Goal: Task Accomplishment & Management: Use online tool/utility

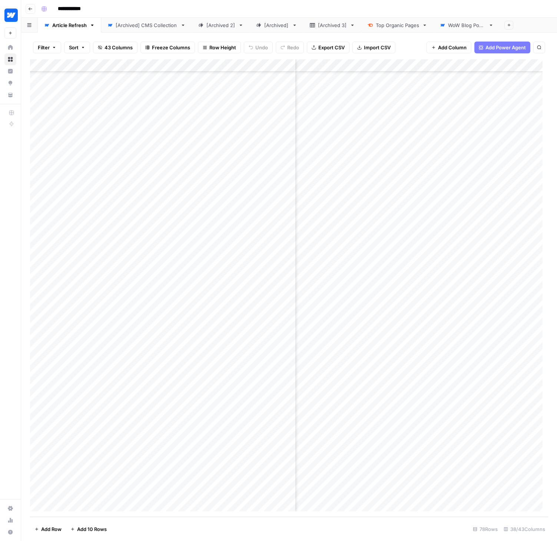
scroll to position [556, 2522]
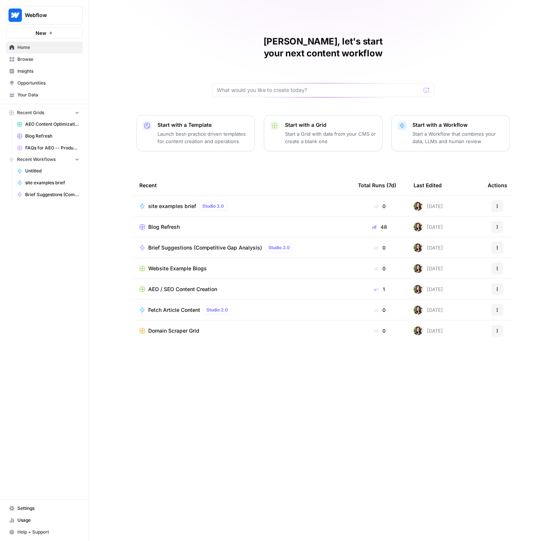
click at [169, 203] on span "site examples brief" at bounding box center [172, 206] width 48 height 7
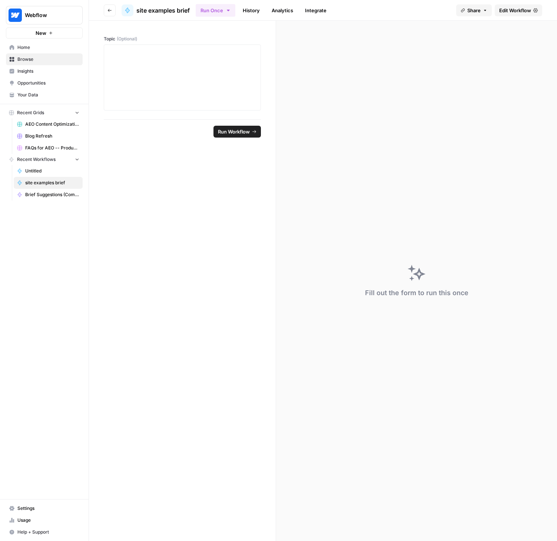
click at [512, 10] on span "Edit Workflow" at bounding box center [516, 10] width 32 height 7
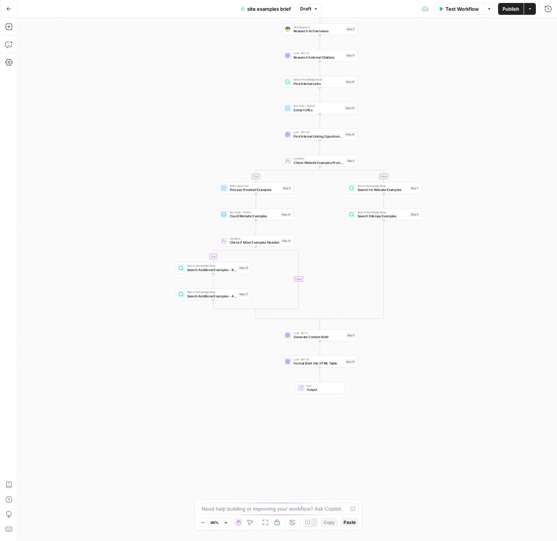
drag, startPoint x: 448, startPoint y: 297, endPoint x: 458, endPoint y: 173, distance: 124.2
click at [458, 173] on div "true false true false Workflow Set Inputs Inputs SEO Research DataForSEO Relate…" at bounding box center [288, 279] width 540 height 523
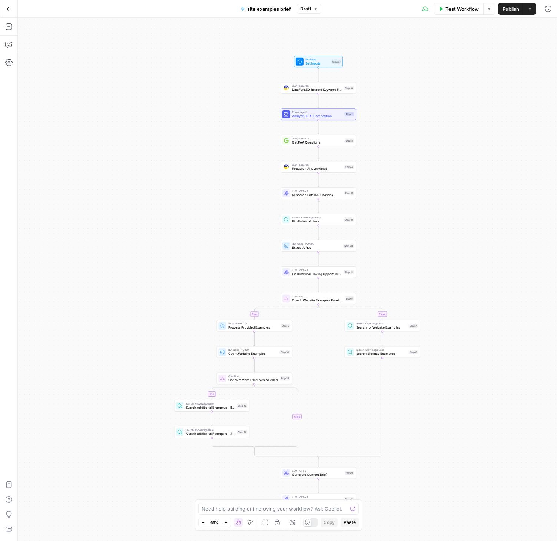
click at [225, 524] on icon "button" at bounding box center [226, 523] width 4 height 4
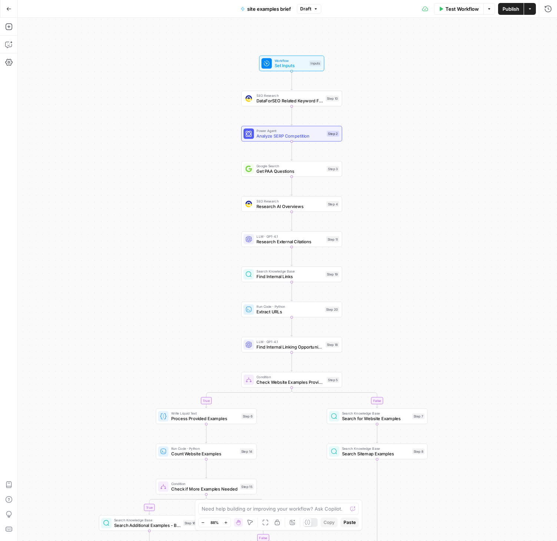
drag, startPoint x: 458, startPoint y: 188, endPoint x: 420, endPoint y: 264, distance: 84.4
click at [420, 264] on div "true true false false Workflow Set Inputs Inputs SEO Research DataForSEO Relate…" at bounding box center [288, 279] width 540 height 523
click at [299, 67] on span "Set Inputs" at bounding box center [290, 66] width 32 height 7
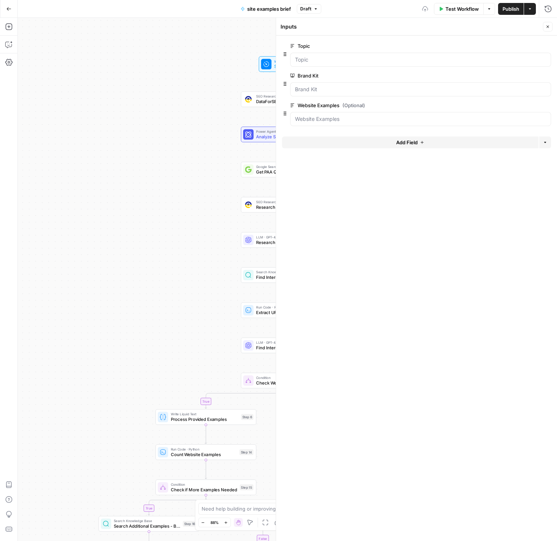
click at [471, 8] on span "Test Workflow" at bounding box center [462, 8] width 33 height 7
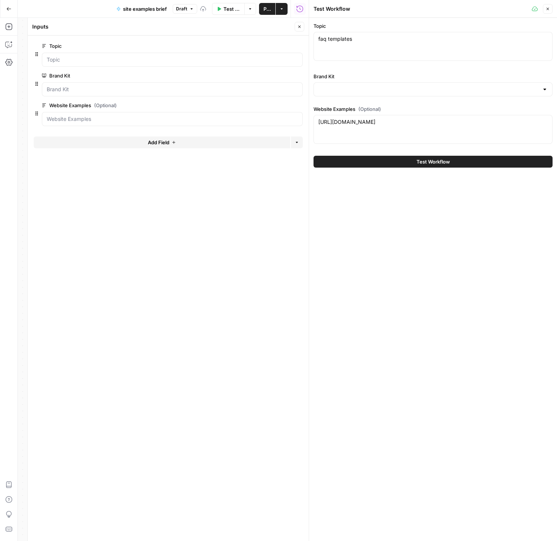
type input "Webflow"
click at [418, 124] on textarea "[URL][DOMAIN_NAME]" at bounding box center [434, 121] width 230 height 7
click at [550, 7] on button "Close" at bounding box center [548, 9] width 10 height 10
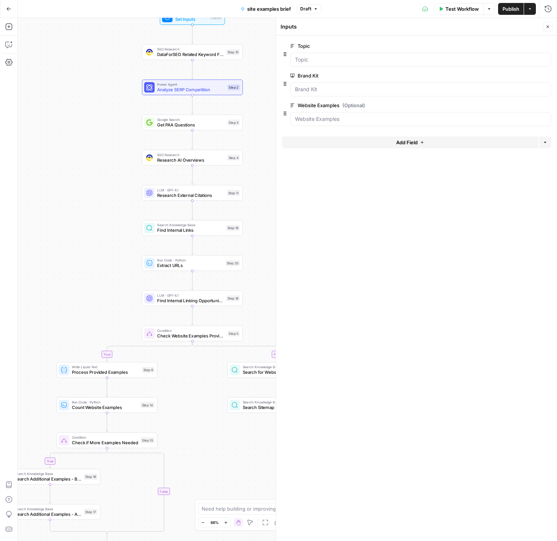
drag, startPoint x: 202, startPoint y: 94, endPoint x: 194, endPoint y: 46, distance: 49.0
click at [131, 36] on div "true true false false Workflow Set Inputs Inputs SEO Research DataForSEO Relate…" at bounding box center [288, 279] width 540 height 523
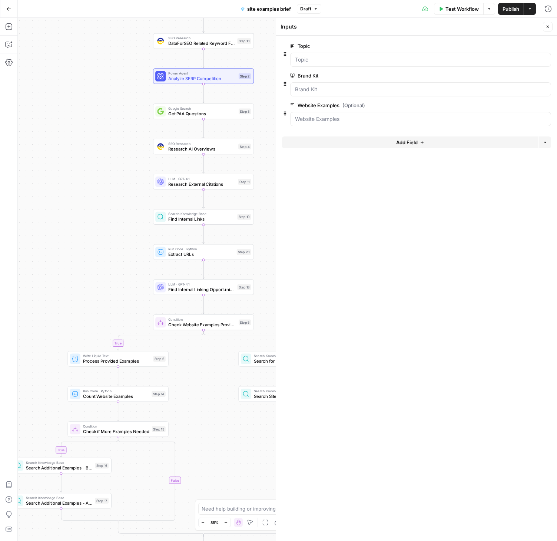
click at [544, 26] on button "Close" at bounding box center [548, 27] width 10 height 10
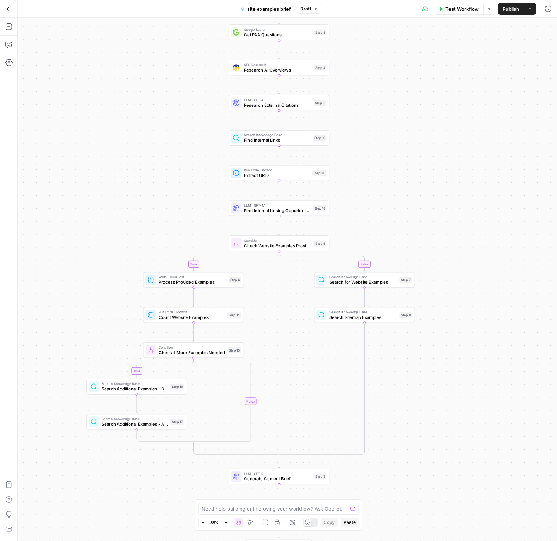
drag, startPoint x: 390, startPoint y: 274, endPoint x: 491, endPoint y: 172, distance: 143.5
click at [491, 172] on div "true true false false Workflow Set Inputs Inputs SEO Research DataForSEO Relate…" at bounding box center [288, 279] width 540 height 523
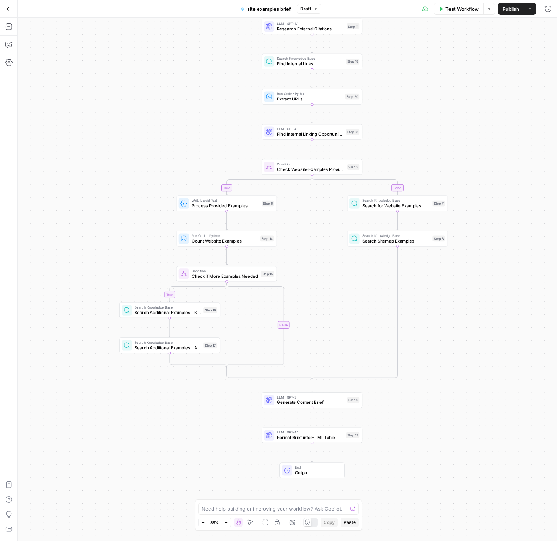
drag, startPoint x: 469, startPoint y: 252, endPoint x: 473, endPoint y: 207, distance: 45.4
click at [473, 207] on div "true true false false Workflow Set Inputs Inputs SEO Research DataForSEO Relate…" at bounding box center [288, 279] width 540 height 523
click at [306, 169] on span "Check Website Examples Provided" at bounding box center [311, 169] width 68 height 7
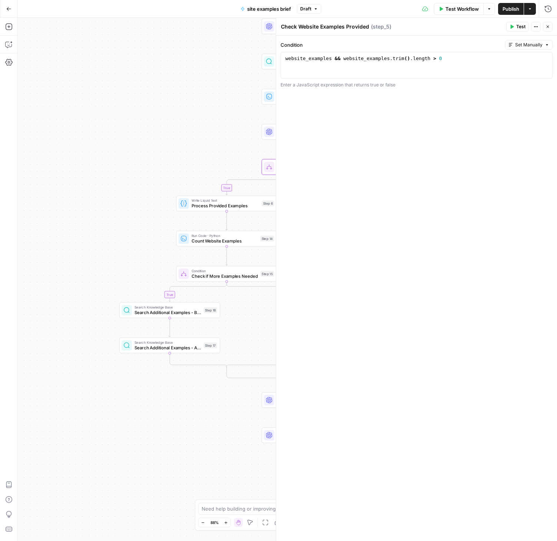
click at [550, 27] on icon "button" at bounding box center [548, 26] width 4 height 4
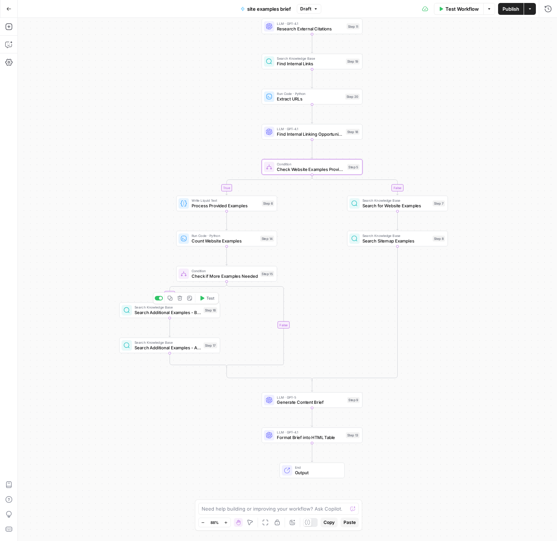
click at [142, 309] on span "Search Additional Examples - Broad" at bounding box center [168, 312] width 66 height 7
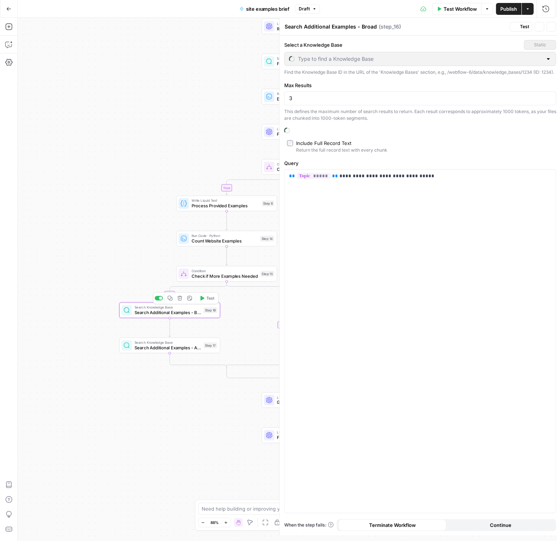
type input "Sites made in Webflow"
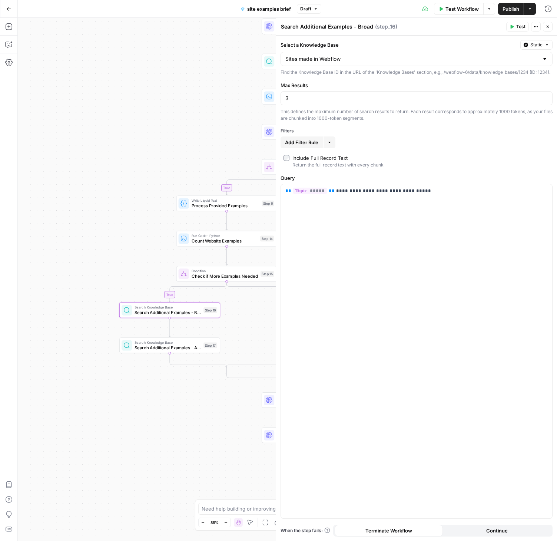
drag, startPoint x: 137, startPoint y: 177, endPoint x: 115, endPoint y: 92, distance: 87.8
click at [115, 92] on div "true true false false Workflow Set Inputs Inputs SEO Research DataForSEO Relate…" at bounding box center [288, 279] width 540 height 523
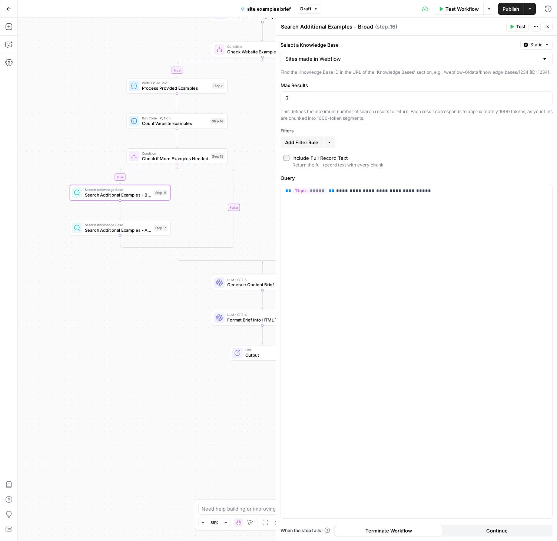
drag, startPoint x: 166, startPoint y: 333, endPoint x: 138, endPoint y: 298, distance: 44.8
click at [138, 301] on div "true true false false Workflow Set Inputs Inputs SEO Research DataForSEO Relate…" at bounding box center [288, 279] width 540 height 523
click at [111, 226] on span "Search Knowledge Base" at bounding box center [117, 223] width 66 height 5
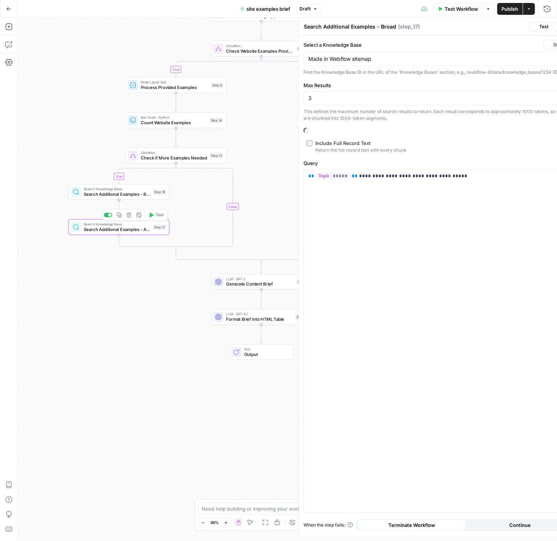
type textarea "Search Additional Examples - Alternative"
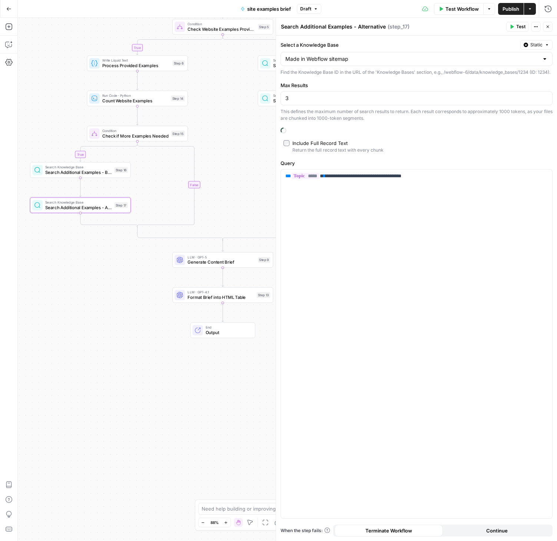
drag, startPoint x: 157, startPoint y: 346, endPoint x: 113, endPoint y: 332, distance: 45.5
click at [113, 332] on div "true true false false Workflow Set Inputs Inputs SEO Research DataForSEO Relate…" at bounding box center [288, 279] width 540 height 523
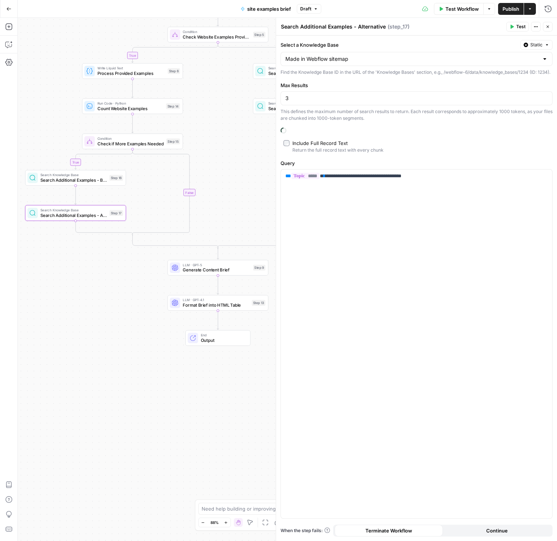
click at [517, 27] on span "Test" at bounding box center [521, 26] width 9 height 7
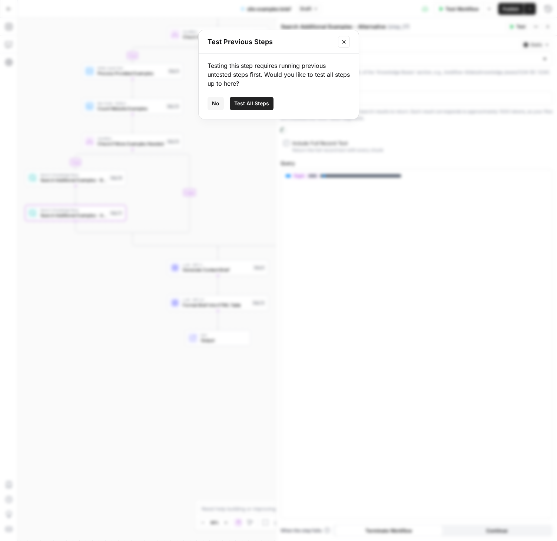
click at [342, 43] on icon "Close modal" at bounding box center [344, 42] width 6 height 6
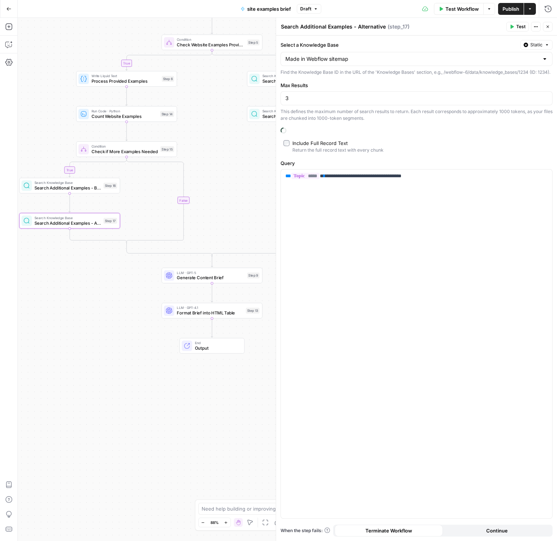
drag, startPoint x: 233, startPoint y: 79, endPoint x: 223, endPoint y: 99, distance: 22.2
click at [223, 99] on div "true true false false Workflow Set Inputs Inputs SEO Research DataForSEO Relate…" at bounding box center [288, 279] width 540 height 523
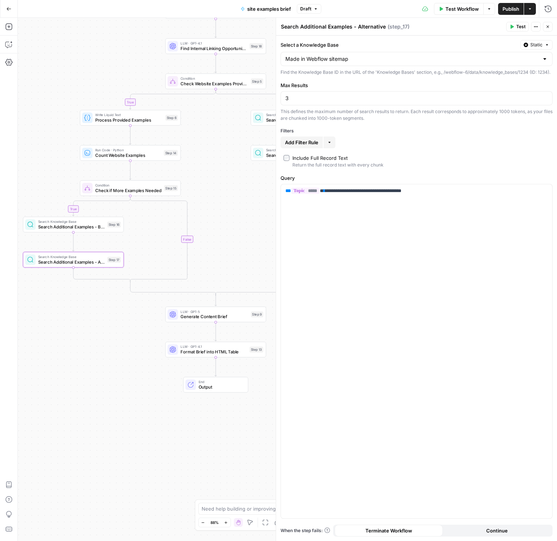
drag, startPoint x: 214, startPoint y: 151, endPoint x: 222, endPoint y: 178, distance: 28.6
click at [222, 178] on div "true true false false Workflow Set Inputs Inputs SEO Research DataForSEO Relate…" at bounding box center [288, 279] width 540 height 523
drag, startPoint x: 329, startPoint y: 197, endPoint x: 456, endPoint y: 198, distance: 127.6
click at [456, 195] on p "**********" at bounding box center [417, 190] width 263 height 7
click at [80, 228] on span "Search Additional Examples - Broad" at bounding box center [71, 227] width 66 height 7
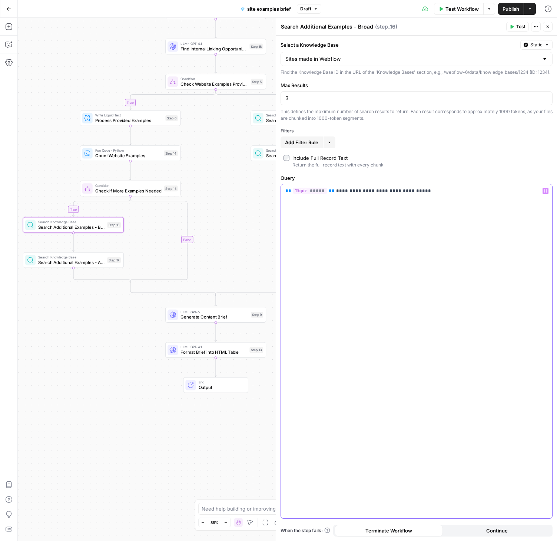
drag, startPoint x: 328, startPoint y: 198, endPoint x: 462, endPoint y: 198, distance: 133.5
click at [462, 195] on p "**********" at bounding box center [417, 190] width 263 height 7
click at [217, 200] on div "true true false false Workflow Set Inputs Inputs SEO Research DataForSEO Relate…" at bounding box center [288, 279] width 540 height 523
click at [312, 146] on span "Add Filter Rule" at bounding box center [301, 142] width 33 height 7
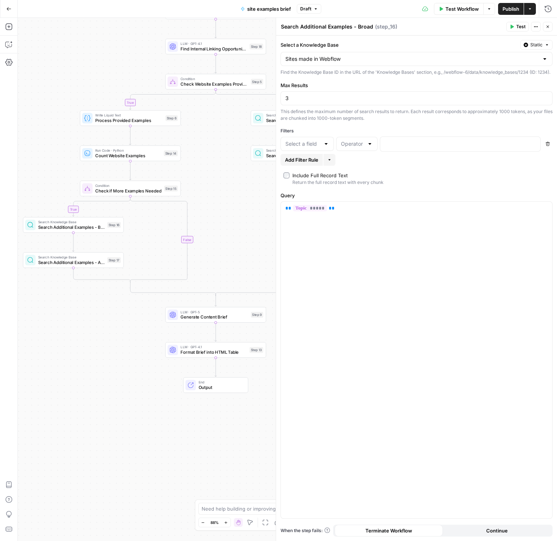
click at [328, 148] on div at bounding box center [326, 143] width 6 height 7
click at [307, 210] on span "Tags / Notes" at bounding box center [306, 210] width 38 height 7
type input "Tags / Notes"
click at [418, 147] on p at bounding box center [454, 143] width 139 height 7
click at [371, 148] on div at bounding box center [370, 143] width 6 height 7
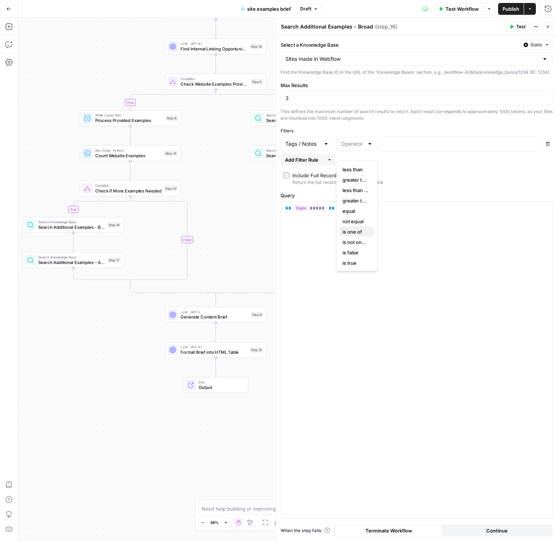
click at [358, 231] on span "is one of" at bounding box center [356, 231] width 26 height 7
type input "is one of"
click at [406, 147] on p at bounding box center [454, 143] width 139 height 7
click at [532, 147] on button "Variables Menu" at bounding box center [534, 144] width 6 height 6
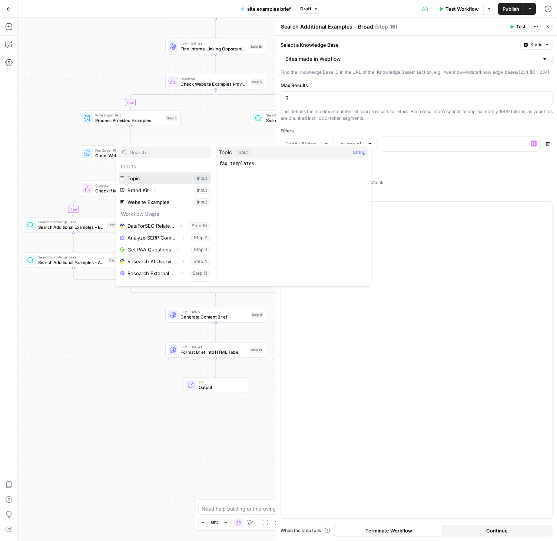
click at [171, 183] on button "Select variable Topic" at bounding box center [165, 178] width 93 height 12
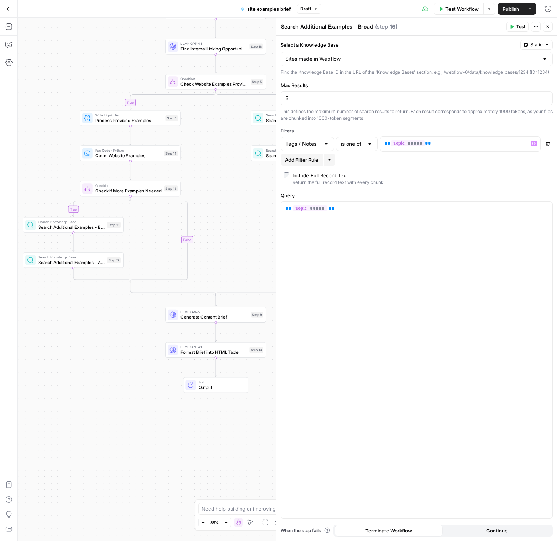
click at [370, 148] on div at bounding box center [370, 143] width 6 height 7
click at [358, 213] on span "equal" at bounding box center [356, 210] width 26 height 7
type input "equal"
click at [424, 165] on div "Add Filter Rule More" at bounding box center [417, 160] width 272 height 12
click at [355, 148] on input "text" at bounding box center [352, 143] width 23 height 7
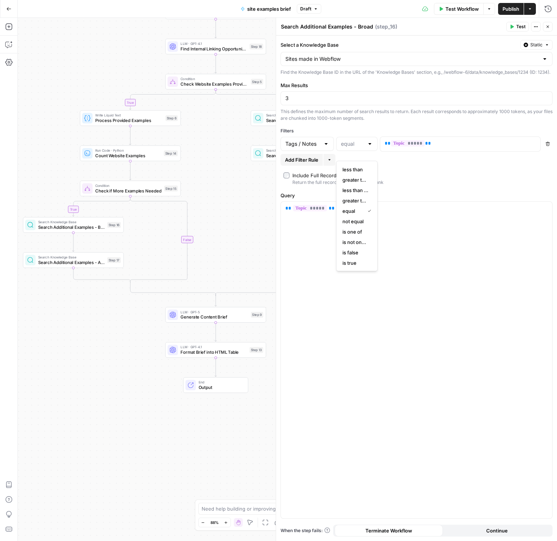
type input "equal"
click at [449, 164] on div "Add Filter Rule More" at bounding box center [417, 160] width 272 height 12
click at [546, 148] on button "Delete" at bounding box center [548, 144] width 10 height 10
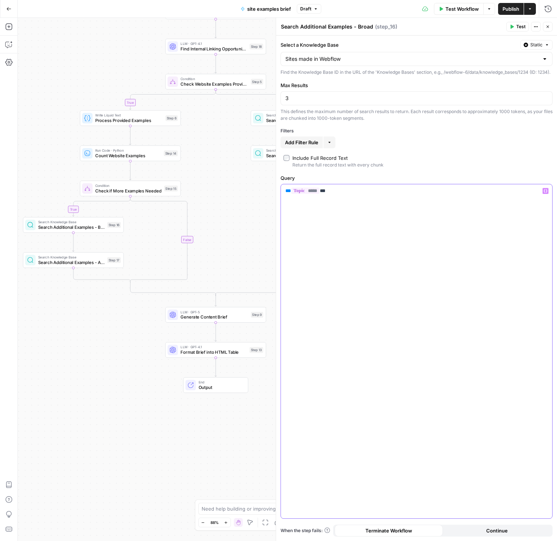
click at [411, 222] on div "** ***** **" at bounding box center [416, 351] width 271 height 334
click at [549, 27] on icon "button" at bounding box center [548, 26] width 4 height 4
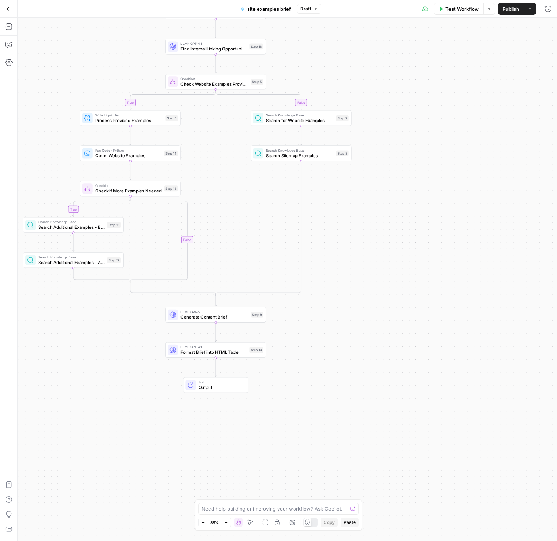
click at [551, 14] on button "Run History" at bounding box center [549, 9] width 12 height 12
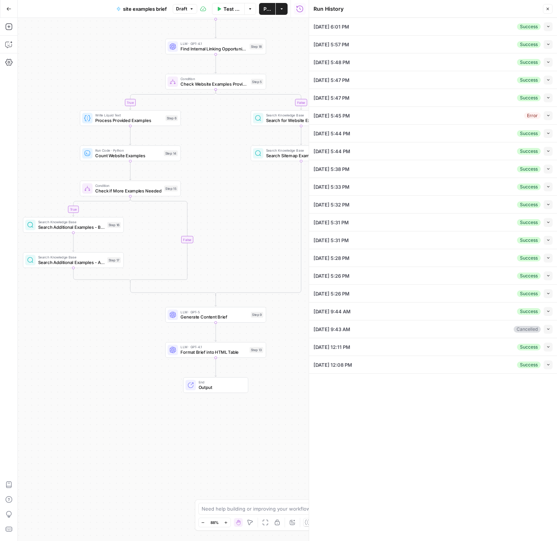
click at [457, 31] on div "09/18/25 at 6:01 PM Success Collapse" at bounding box center [433, 26] width 239 height 17
click at [550, 28] on icon "button" at bounding box center [549, 26] width 4 height 4
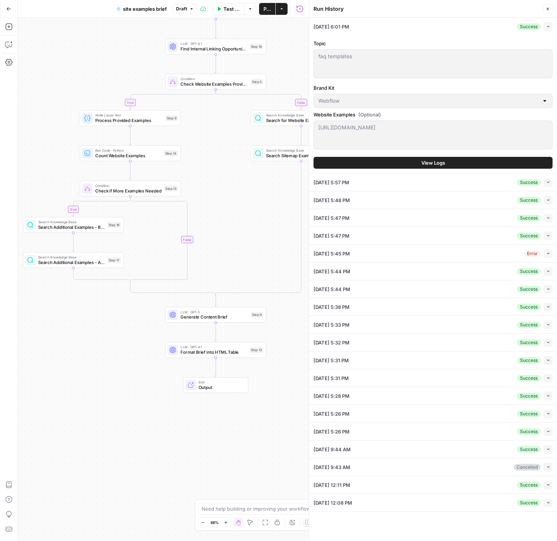
click at [442, 155] on div "Topic faq templates faq templates Brand Kit Webflow Website Examples (Optional)…" at bounding box center [433, 104] width 239 height 138
click at [440, 160] on span "View Logs" at bounding box center [434, 162] width 24 height 7
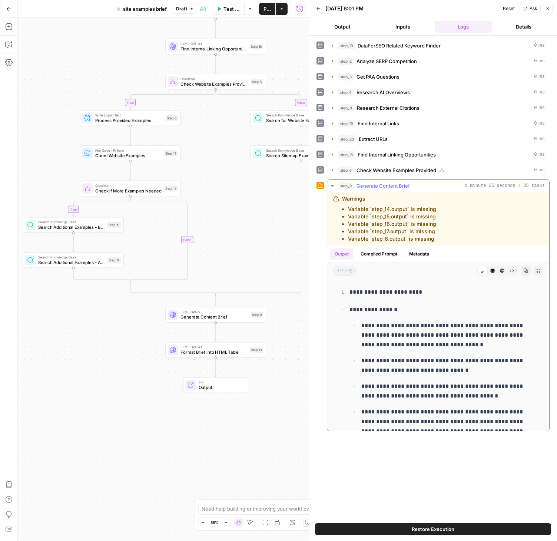
scroll to position [4, 0]
click at [332, 168] on icon "button" at bounding box center [333, 170] width 6 height 6
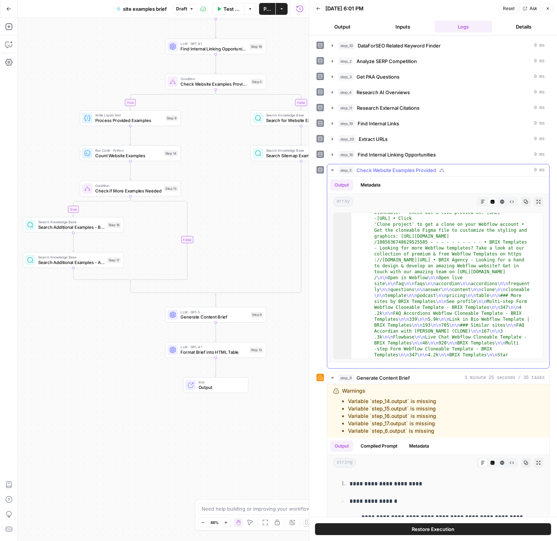
scroll to position [101, 0]
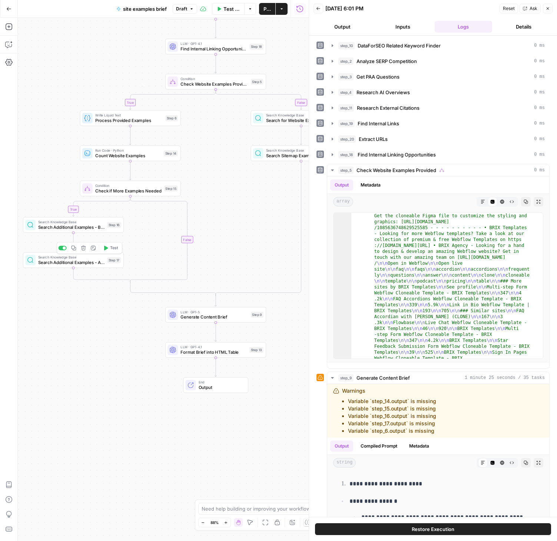
click at [63, 264] on span "Search Additional Examples - Alternative" at bounding box center [71, 262] width 66 height 7
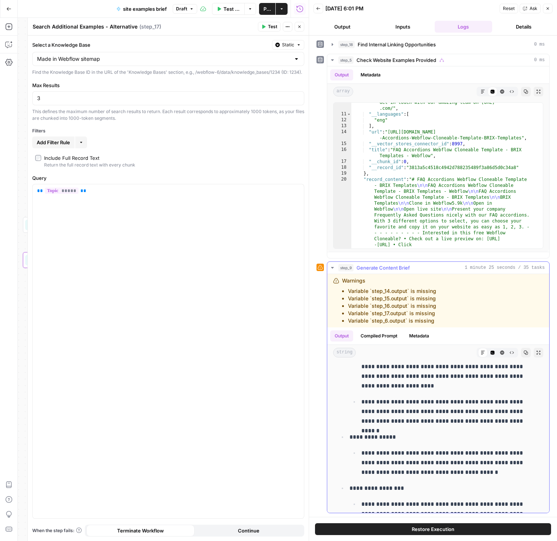
scroll to position [150, 0]
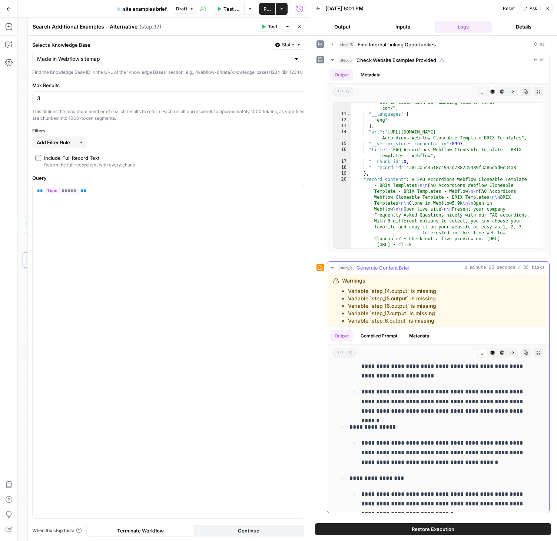
click at [537, 352] on icon "button" at bounding box center [539, 352] width 4 height 4
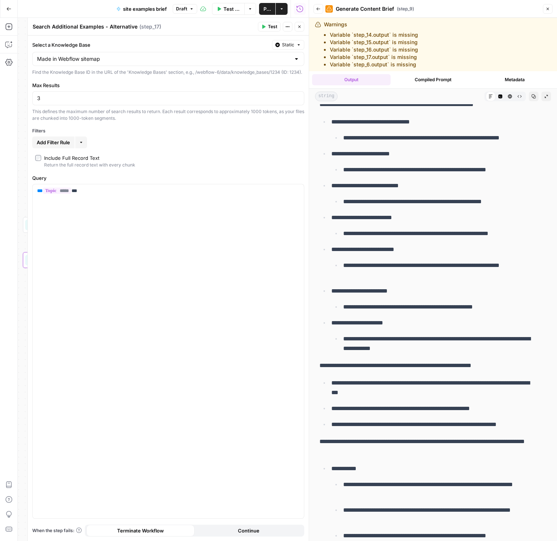
scroll to position [1725, 0]
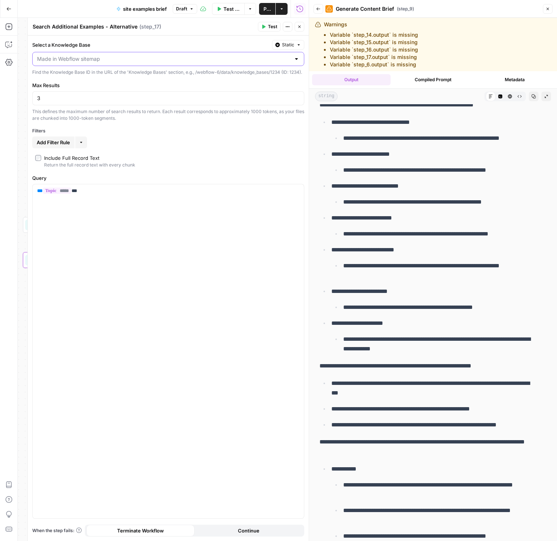
click at [118, 59] on input "Select a Knowledge Base" at bounding box center [164, 58] width 254 height 7
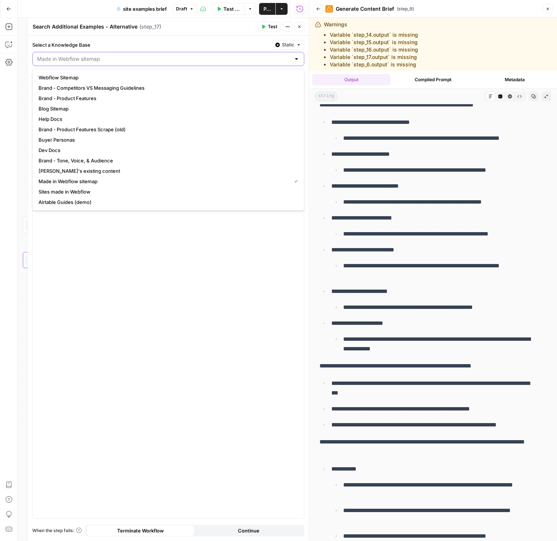
click at [118, 59] on input "Select a Knowledge Base" at bounding box center [164, 58] width 254 height 7
type input "Made in Webflow sitemap"
click at [542, 93] on button "Collapse Output" at bounding box center [547, 97] width 10 height 10
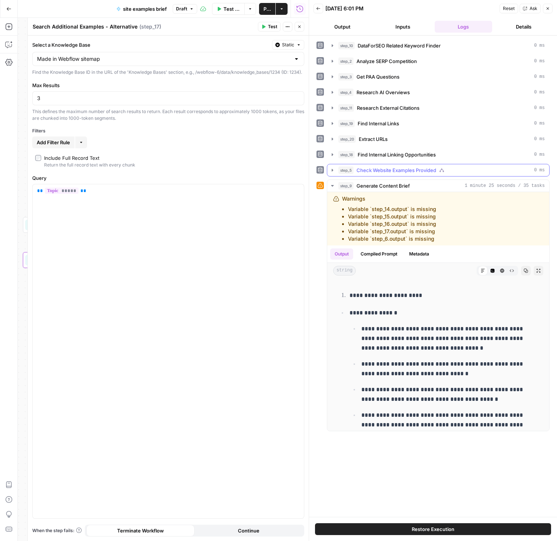
click at [333, 170] on icon "button" at bounding box center [332, 170] width 1 height 3
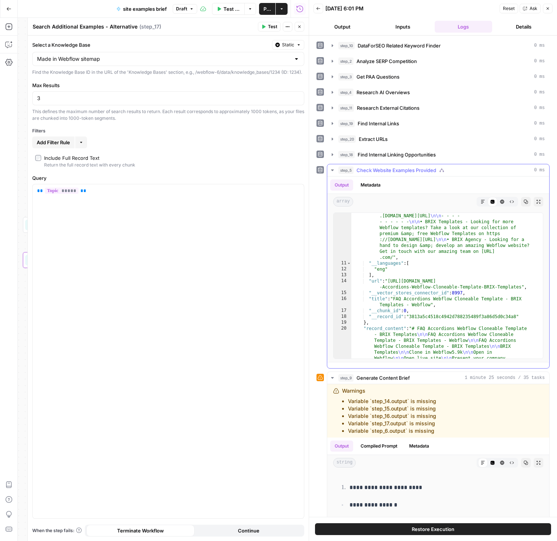
scroll to position [461, 0]
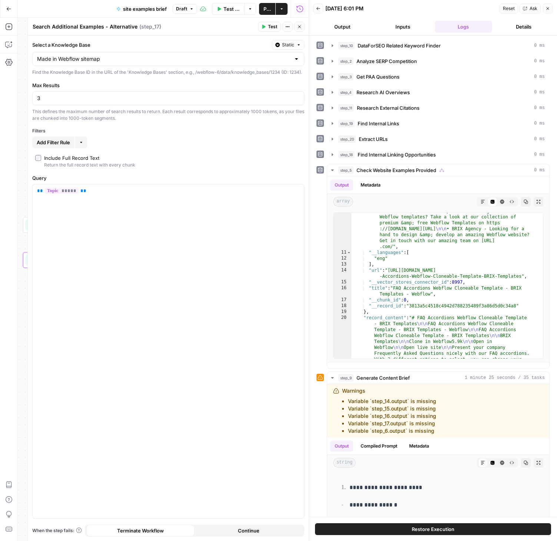
click at [302, 28] on button "Close" at bounding box center [300, 27] width 10 height 10
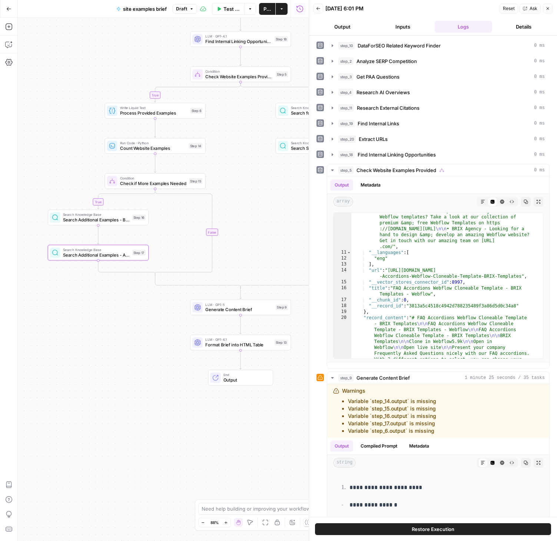
drag, startPoint x: 238, startPoint y: 248, endPoint x: 292, endPoint y: 236, distance: 55.2
click at [292, 236] on div "true true false false Workflow Set Inputs Inputs SEO Research DataForSEO Relate…" at bounding box center [163, 279] width 291 height 523
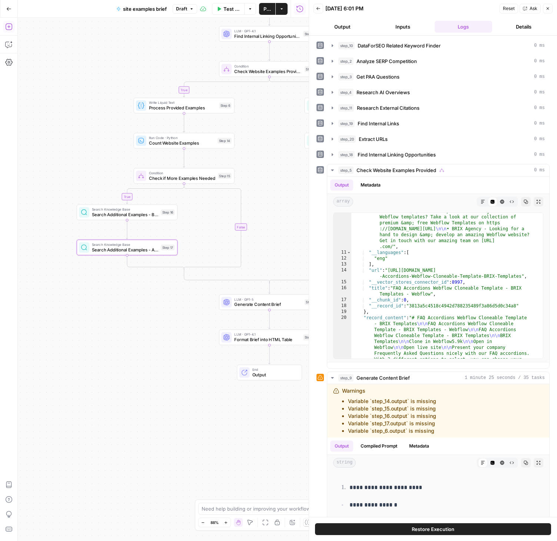
click at [9, 26] on icon "button" at bounding box center [8, 26] width 7 height 7
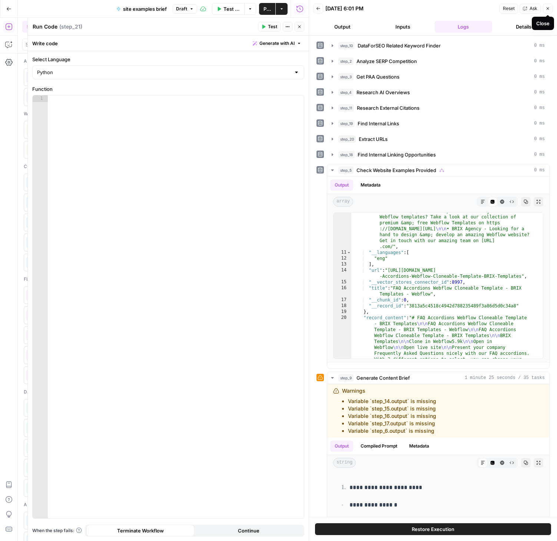
click at [549, 7] on icon "button" at bounding box center [548, 8] width 4 height 4
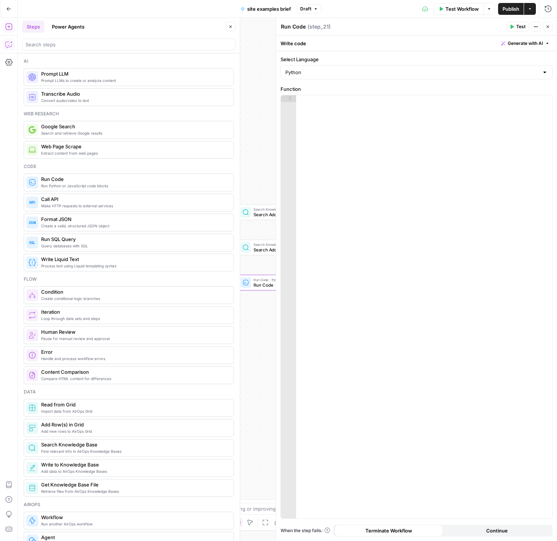
click at [5, 43] on icon "button" at bounding box center [8, 44] width 7 height 7
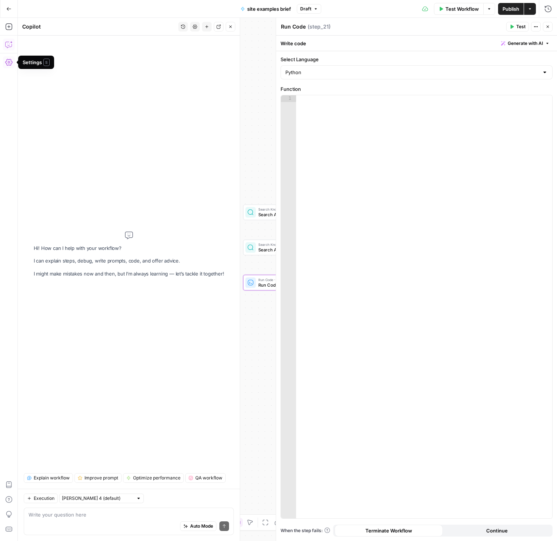
click at [79, 521] on div "Auto Mode Send" at bounding box center [129, 527] width 201 height 16
click at [518, 44] on span "Generate with AI" at bounding box center [525, 43] width 35 height 7
click at [475, 74] on p at bounding box center [478, 71] width 133 height 7
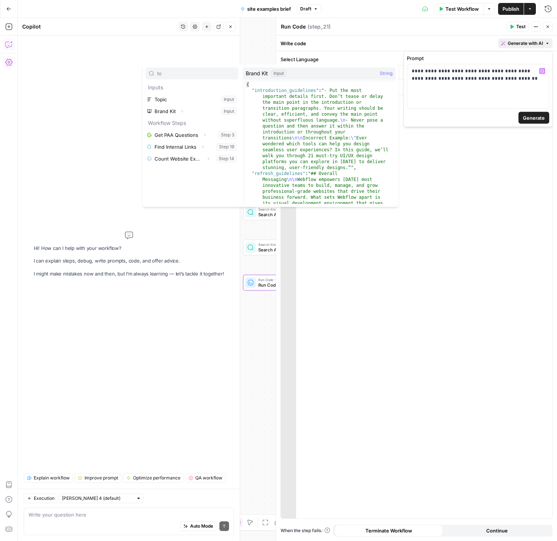
type input "to"
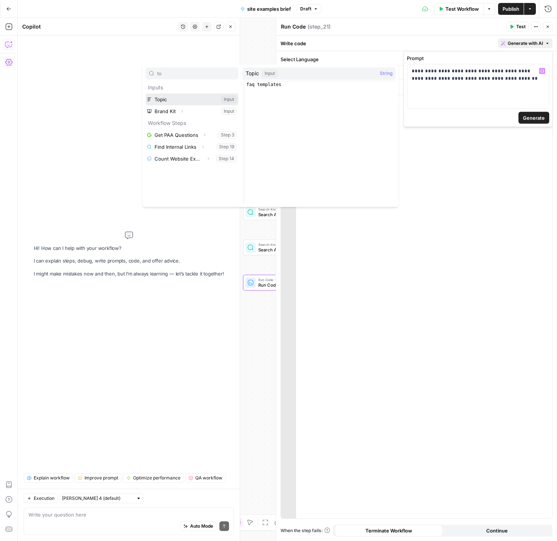
click at [158, 96] on button "Select variable Topic" at bounding box center [192, 99] width 93 height 12
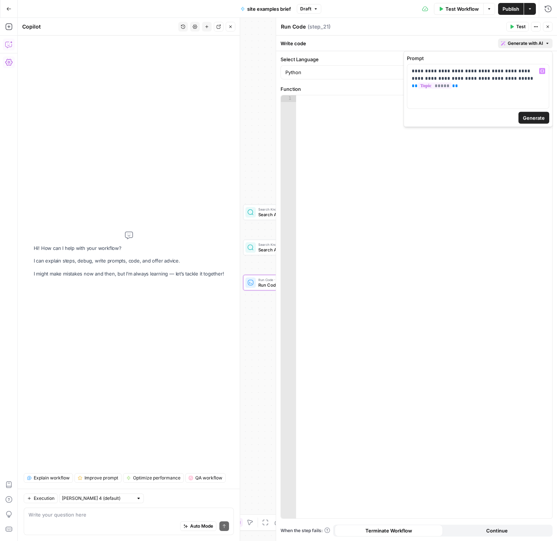
click at [542, 119] on span "Generate" at bounding box center [534, 117] width 22 height 7
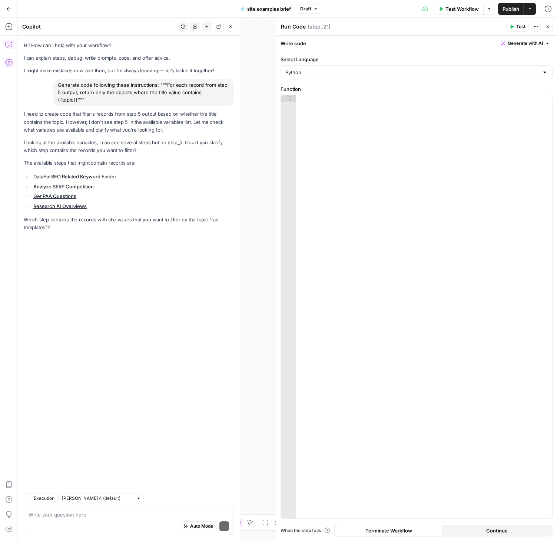
click at [551, 26] on button "Close" at bounding box center [548, 27] width 10 height 10
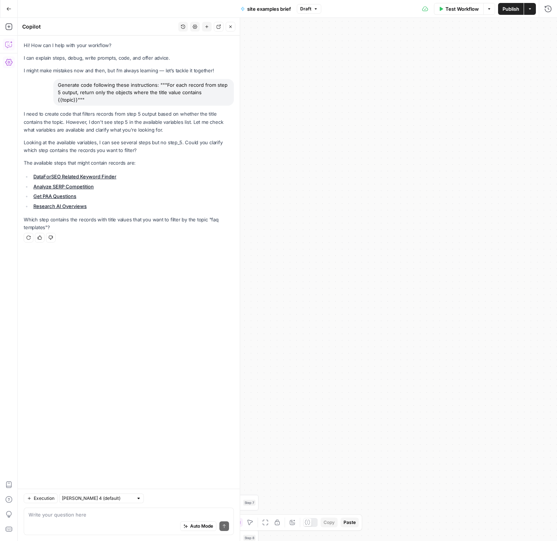
drag, startPoint x: 345, startPoint y: 272, endPoint x: 389, endPoint y: 274, distance: 44.2
click at [451, 210] on div "true true false false Workflow Set Inputs Inputs SEO Research DataForSEO Relate…" at bounding box center [288, 279] width 540 height 523
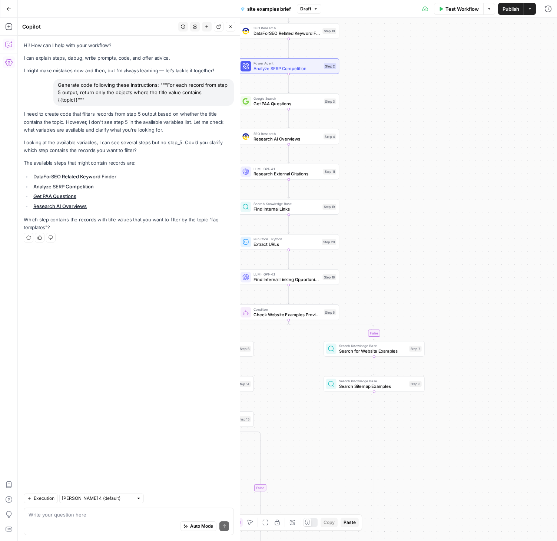
drag, startPoint x: 319, startPoint y: 312, endPoint x: 445, endPoint y: 215, distance: 159.7
click at [480, 146] on div "true true false false Workflow Set Inputs Inputs SEO Research DataForSEO Relate…" at bounding box center [288, 279] width 540 height 523
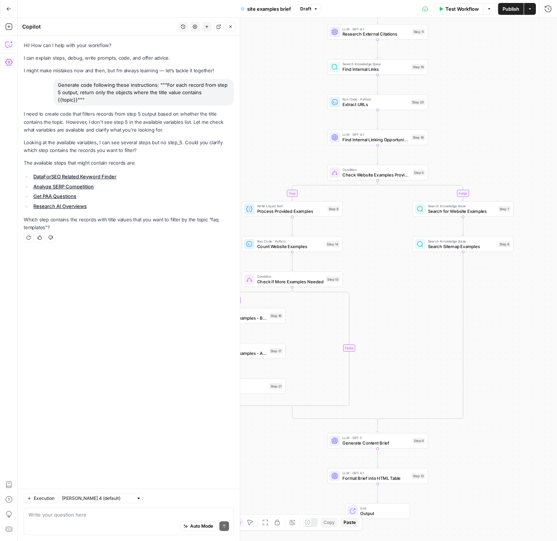
drag, startPoint x: 299, startPoint y: 361, endPoint x: 376, endPoint y: 250, distance: 135.4
click at [376, 250] on div "true true false false Workflow Set Inputs Inputs SEO Research DataForSEO Relate…" at bounding box center [288, 279] width 540 height 523
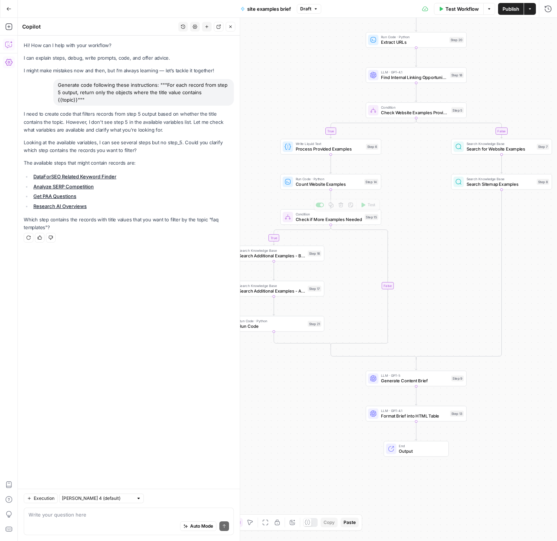
drag, startPoint x: 375, startPoint y: 278, endPoint x: 389, endPoint y: 258, distance: 24.3
click at [411, 216] on div "true true false false Workflow Set Inputs Inputs SEO Research DataForSEO Relate…" at bounding box center [288, 279] width 540 height 523
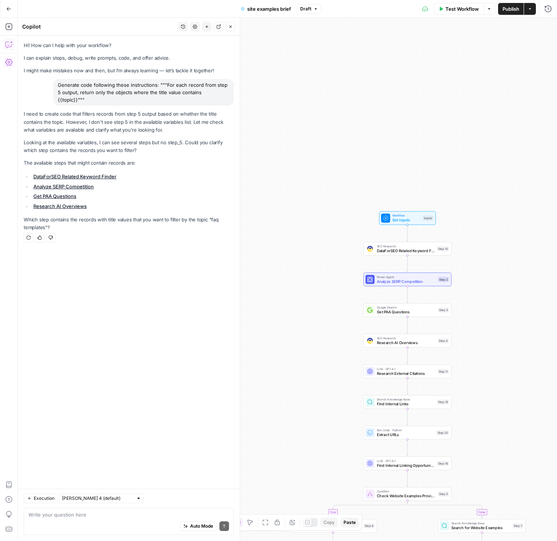
click at [177, 85] on div "Generate code following these instructions: """For each record from step 5 outp…" at bounding box center [143, 92] width 181 height 27
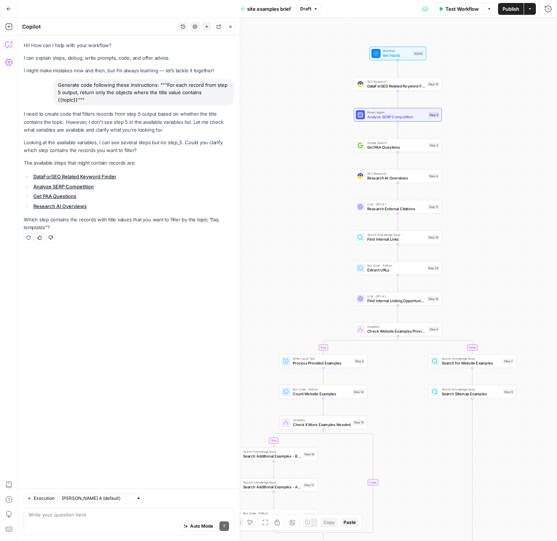
drag, startPoint x: 493, startPoint y: 395, endPoint x: 483, endPoint y: 157, distance: 237.6
click at [483, 159] on div "true true false false Workflow Set Inputs Inputs SEO Research DataForSEO Relate…" at bounding box center [288, 279] width 540 height 523
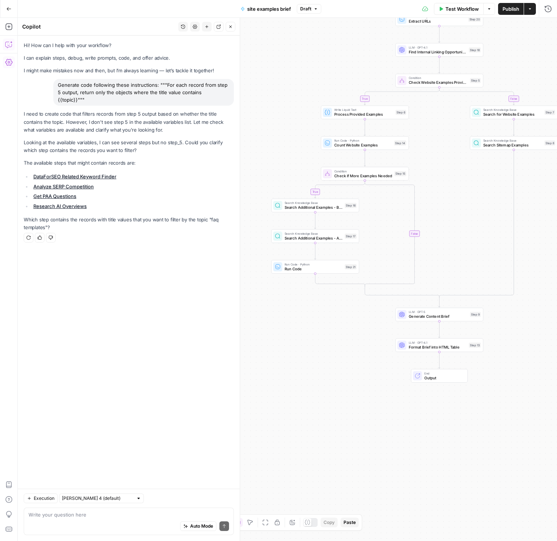
drag, startPoint x: 428, startPoint y: 381, endPoint x: 471, endPoint y: 213, distance: 174.0
click at [471, 210] on div "true true false false Workflow Set Inputs Inputs SEO Research DataForSEO Relate…" at bounding box center [288, 279] width 540 height 523
click at [320, 268] on span "Run Code" at bounding box center [314, 269] width 58 height 6
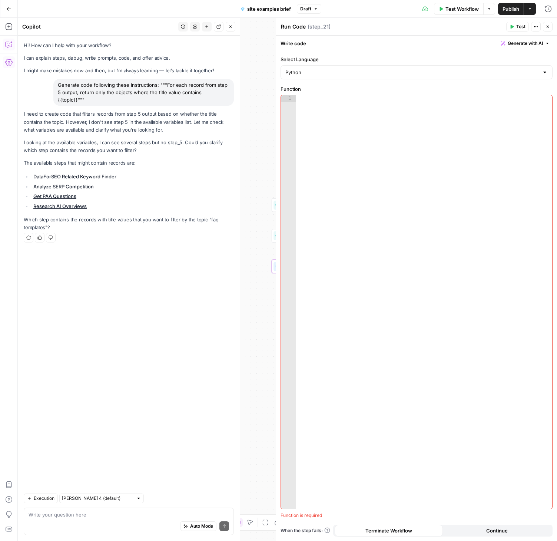
click at [513, 42] on span "Generate with AI" at bounding box center [525, 43] width 35 height 7
click at [432, 84] on div at bounding box center [479, 87] width 142 height 44
drag, startPoint x: 224, startPoint y: 93, endPoint x: 55, endPoint y: 84, distance: 168.6
click at [55, 84] on div "Generate code following these instructions: """For each record from step 5 outp…" at bounding box center [143, 92] width 181 height 27
copy div "Generate code following these instructions: """For each record from step 5 outp…"
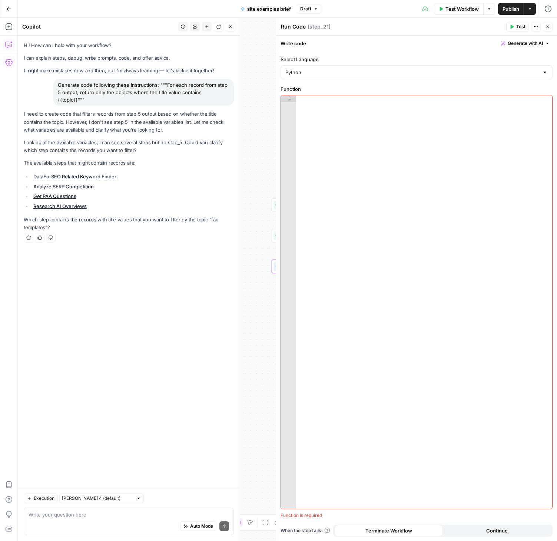
click at [525, 39] on button "Generate with AI" at bounding box center [525, 44] width 55 height 10
click at [481, 91] on div at bounding box center [479, 87] width 142 height 44
paste div
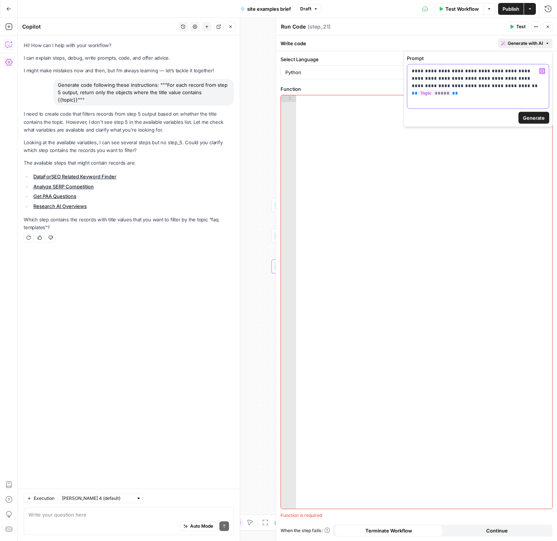
drag, startPoint x: 520, startPoint y: 68, endPoint x: 406, endPoint y: 66, distance: 113.9
click at [406, 66] on div "**********" at bounding box center [478, 89] width 149 height 76
click at [473, 70] on p "**********" at bounding box center [478, 75] width 133 height 15
click at [527, 121] on button "Generate" at bounding box center [534, 118] width 31 height 12
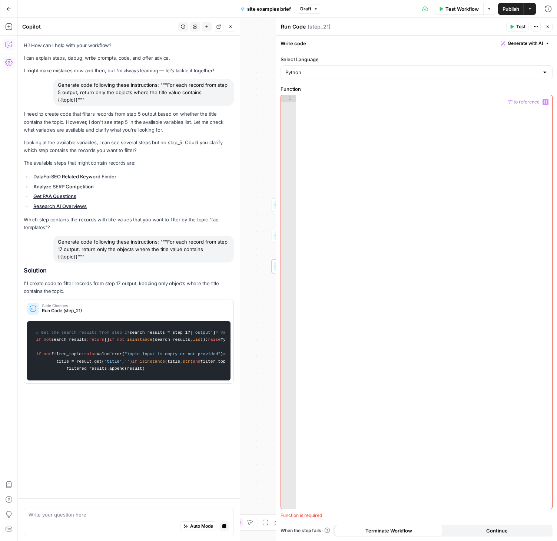
scroll to position [0, 0]
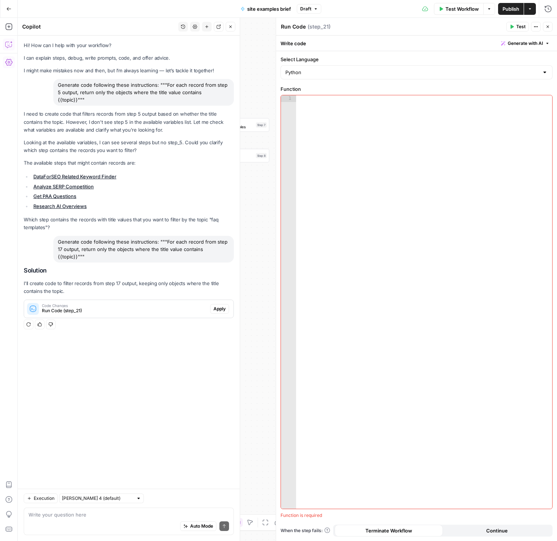
click at [219, 306] on span "Apply" at bounding box center [220, 309] width 12 height 7
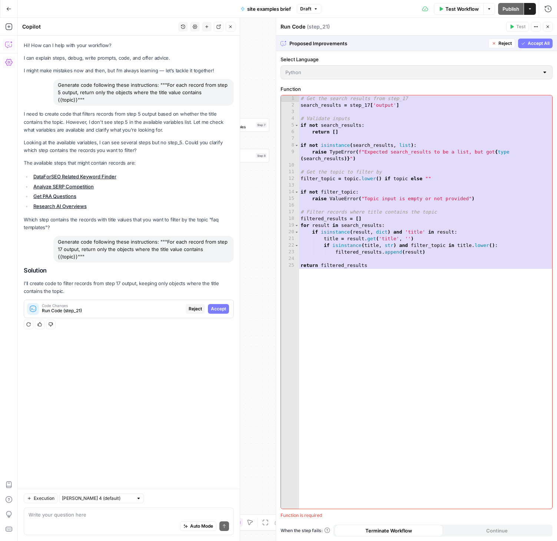
click at [539, 44] on span "Accept All" at bounding box center [539, 43] width 22 height 7
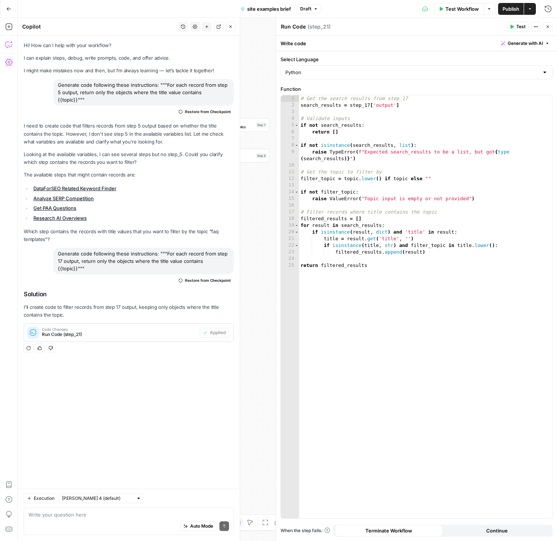
click at [517, 28] on span "Test" at bounding box center [521, 26] width 9 height 7
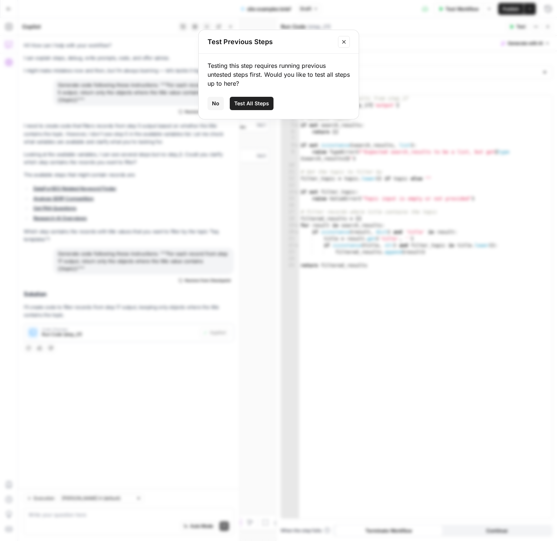
click at [249, 104] on span "Test All Steps" at bounding box center [251, 103] width 35 height 7
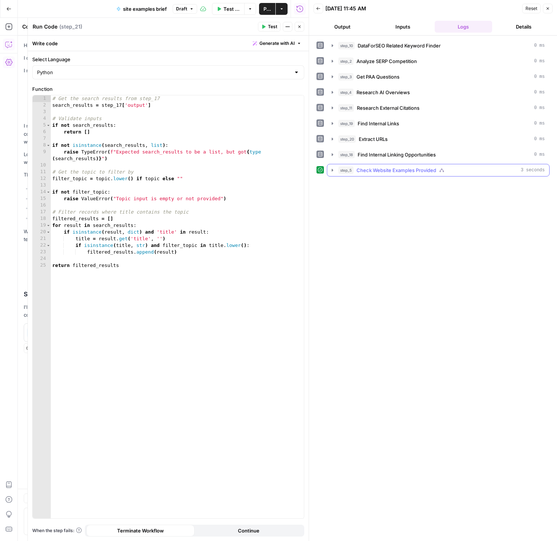
click at [332, 172] on icon "button" at bounding box center [333, 170] width 6 height 6
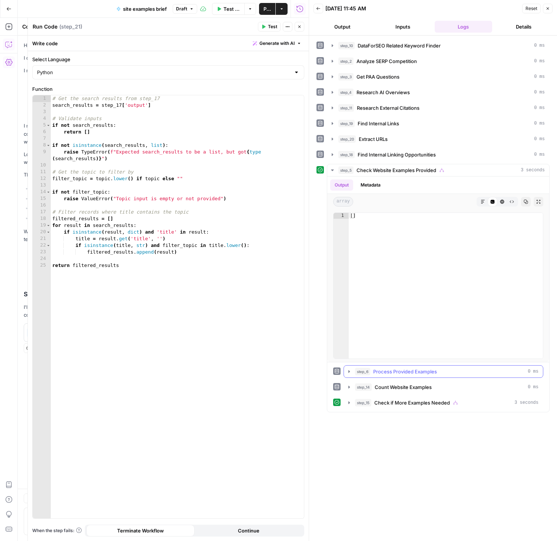
click at [347, 369] on icon "button" at bounding box center [349, 372] width 6 height 6
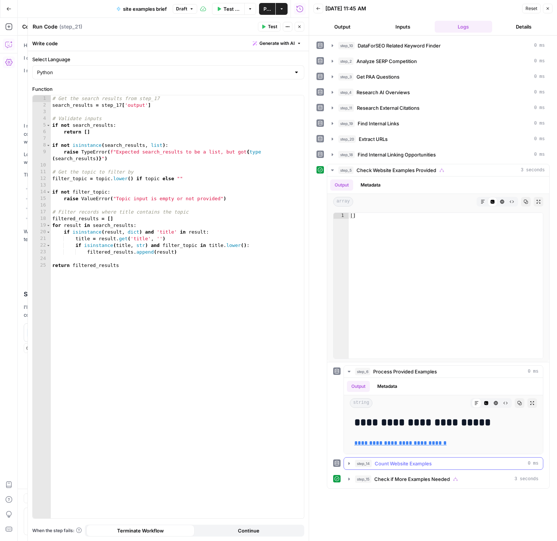
click at [349, 463] on icon "button" at bounding box center [349, 463] width 1 height 3
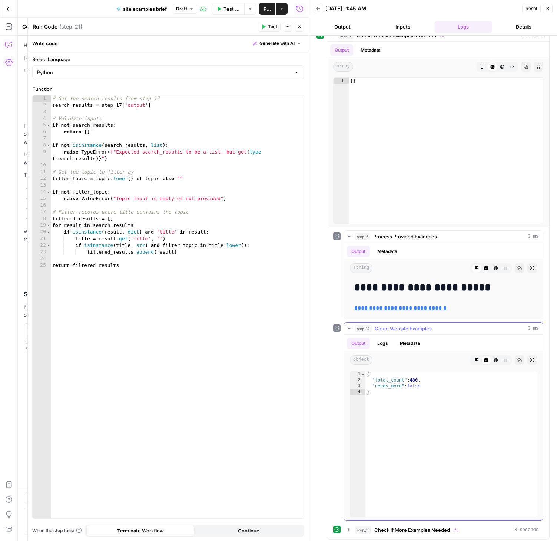
scroll to position [137, 0]
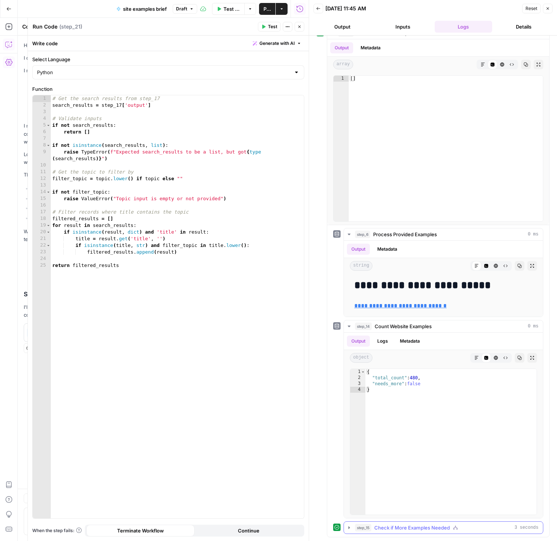
click at [350, 528] on icon "button" at bounding box center [349, 528] width 6 height 6
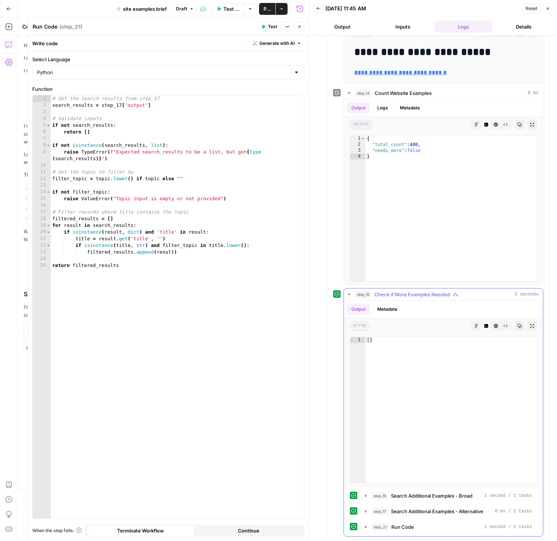
scroll to position [373, 0]
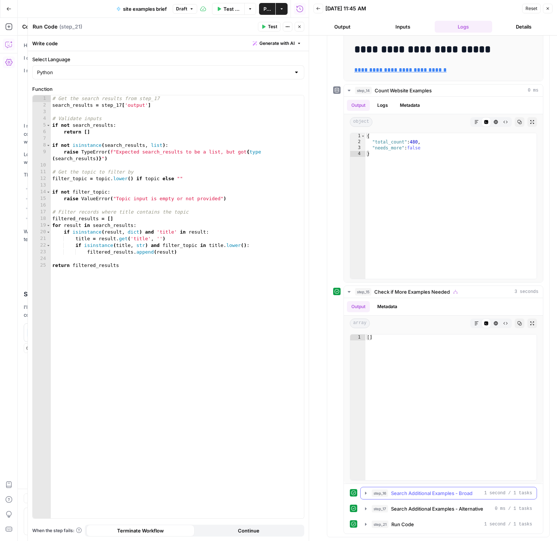
click at [365, 491] on icon "button" at bounding box center [366, 493] width 6 height 6
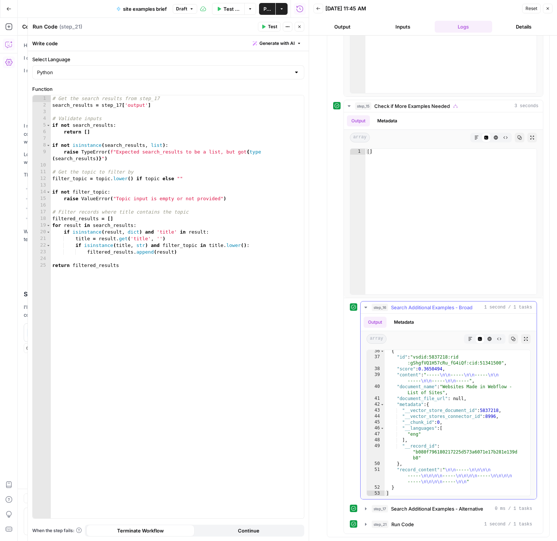
scroll to position [293, 0]
click at [366, 508] on icon "button" at bounding box center [366, 509] width 6 height 6
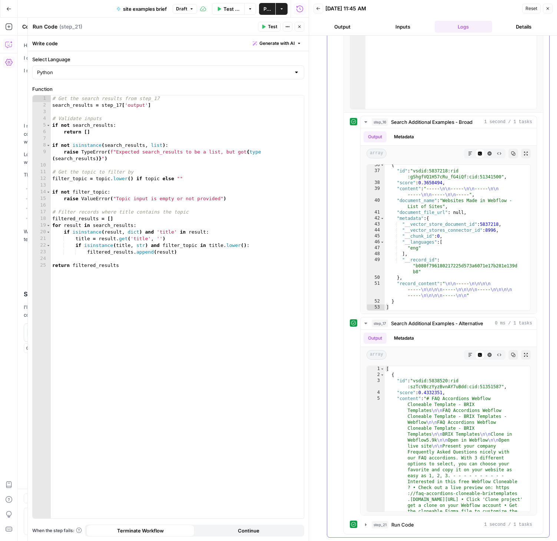
scroll to position [745, 0]
click at [366, 523] on icon "button" at bounding box center [366, 524] width 6 height 6
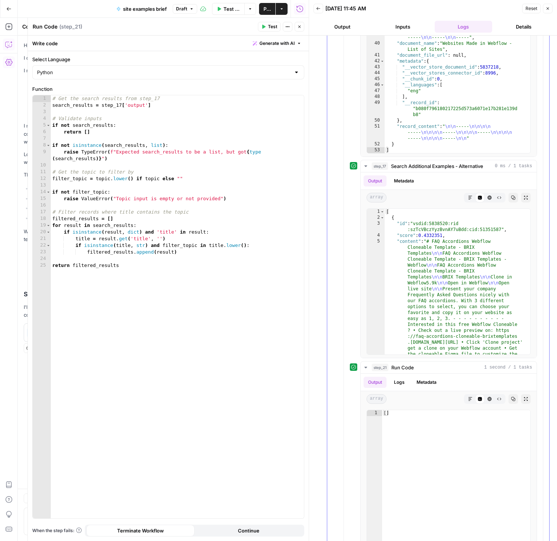
scroll to position [931, 0]
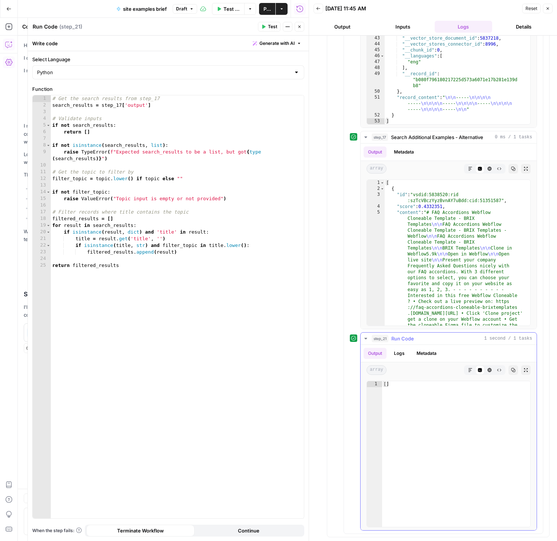
type textarea "**"
click at [390, 388] on div "[ ]" at bounding box center [456, 460] width 148 height 158
type textarea "**********"
click at [112, 152] on div "# Get the search results from step_17 search_results = step_17 [ 'output' ] # V…" at bounding box center [177, 313] width 253 height 437
click at [225, 154] on div "# Get the search results from step_17 search_results = step_17 [ 'output' ] # V…" at bounding box center [177, 313] width 253 height 437
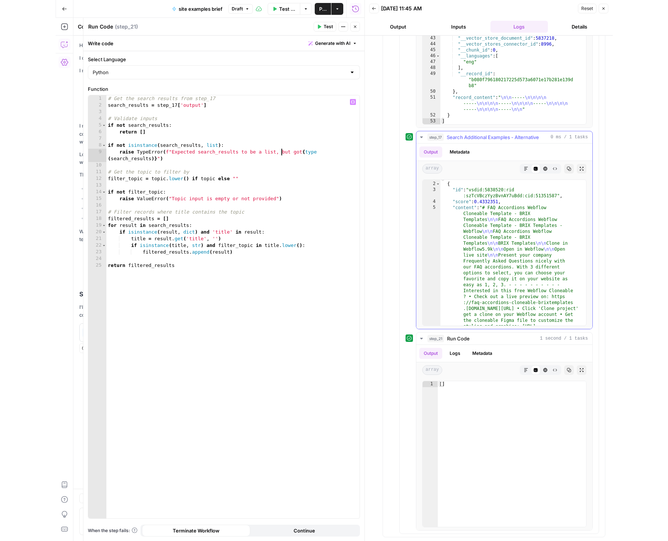
scroll to position [5, 0]
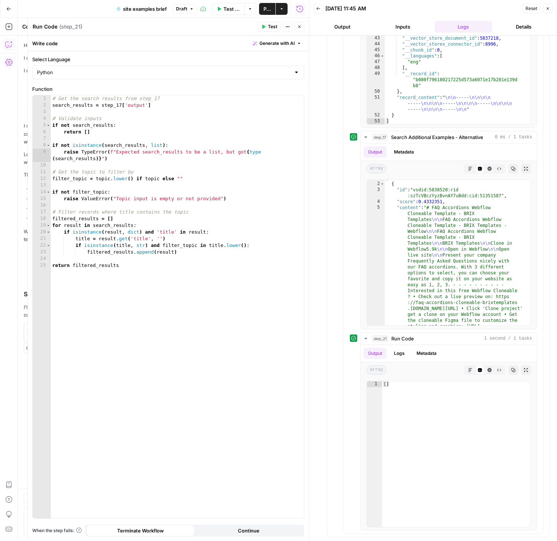
click at [322, 19] on header "Back 09/19/25 at 11:45 AM Reset Close Output Inputs Logs Details" at bounding box center [433, 18] width 248 height 36
click at [490, 10] on div "[DATE] 11:45 AM" at bounding box center [423, 8] width 195 height 7
click at [548, 9] on icon "button" at bounding box center [548, 8] width 4 height 4
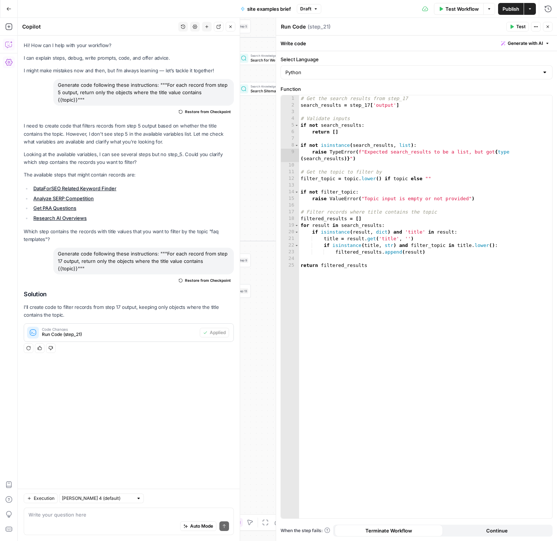
drag, startPoint x: 260, startPoint y: 236, endPoint x: 319, endPoint y: 164, distance: 93.3
click at [319, 164] on body "Webflow New Home Browse Insights Opportunities Your Data Recent Grids AEO Conte…" at bounding box center [278, 270] width 557 height 541
drag, startPoint x: 249, startPoint y: 320, endPoint x: 302, endPoint y: 264, distance: 77.4
click at [302, 264] on body "Webflow New Home Browse Insights Opportunities Your Data Recent Grids AEO Conte…" at bounding box center [278, 270] width 557 height 541
drag, startPoint x: 247, startPoint y: 315, endPoint x: 259, endPoint y: 311, distance: 12.1
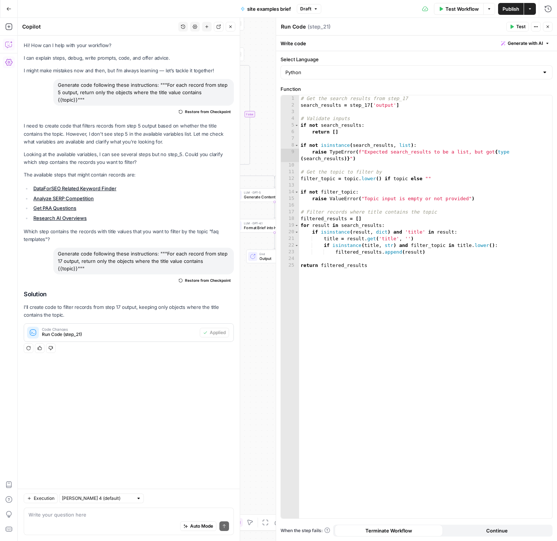
click at [259, 311] on div "true true false false Workflow Set Inputs Inputs SEO Research DataForSEO Relate…" at bounding box center [288, 279] width 540 height 523
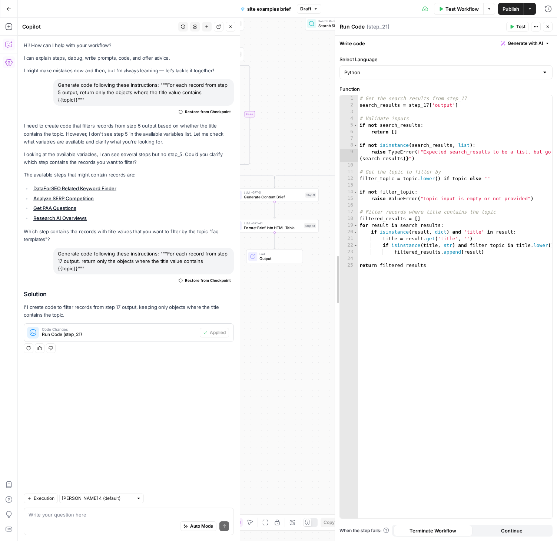
drag, startPoint x: 274, startPoint y: 297, endPoint x: 334, endPoint y: 298, distance: 59.7
click at [337, 297] on div at bounding box center [335, 279] width 7 height 523
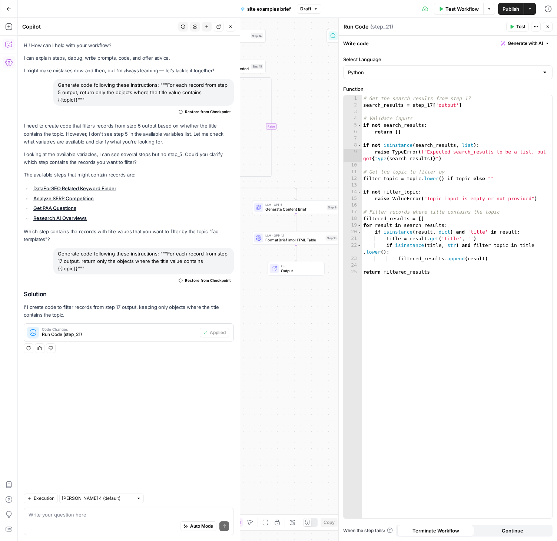
drag, startPoint x: 283, startPoint y: 307, endPoint x: 305, endPoint y: 319, distance: 24.8
click at [305, 319] on div "true true false false Workflow Set Inputs Inputs SEO Research DataForSEO Relate…" at bounding box center [288, 279] width 540 height 523
drag, startPoint x: 302, startPoint y: 320, endPoint x: 387, endPoint y: 325, distance: 85.1
click at [384, 323] on body "Webflow New Home Browse Insights Opportunities Your Data Recent Grids AEO Conte…" at bounding box center [278, 270] width 557 height 541
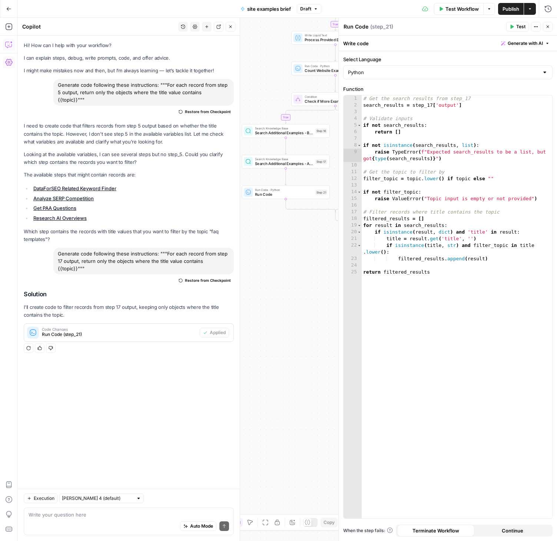
drag, startPoint x: 293, startPoint y: 254, endPoint x: 335, endPoint y: 287, distance: 53.6
click at [334, 293] on div "true true false false Workflow Set Inputs Inputs SEO Research DataForSEO Relate…" at bounding box center [288, 279] width 540 height 523
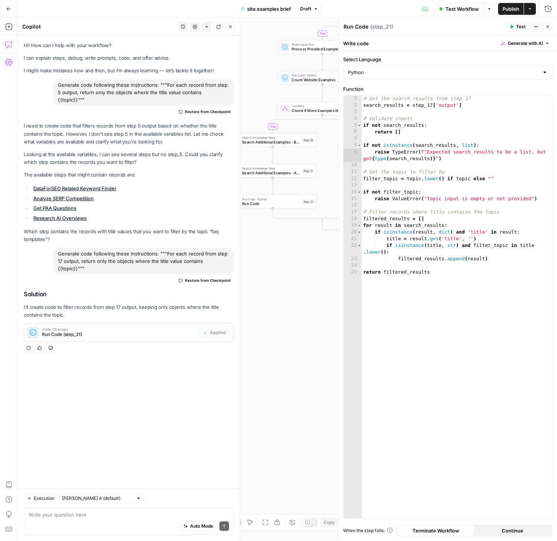
drag, startPoint x: 301, startPoint y: 276, endPoint x: 279, endPoint y: 276, distance: 21.9
click at [279, 276] on div "true true false false Workflow Set Inputs Inputs SEO Research DataForSEO Relate…" at bounding box center [288, 279] width 540 height 523
drag, startPoint x: 310, startPoint y: 271, endPoint x: 286, endPoint y: 330, distance: 64.2
click at [286, 330] on div "true true false false Workflow Set Inputs Inputs SEO Research DataForSEO Relate…" at bounding box center [288, 279] width 540 height 523
drag, startPoint x: 319, startPoint y: 208, endPoint x: 303, endPoint y: 209, distance: 15.6
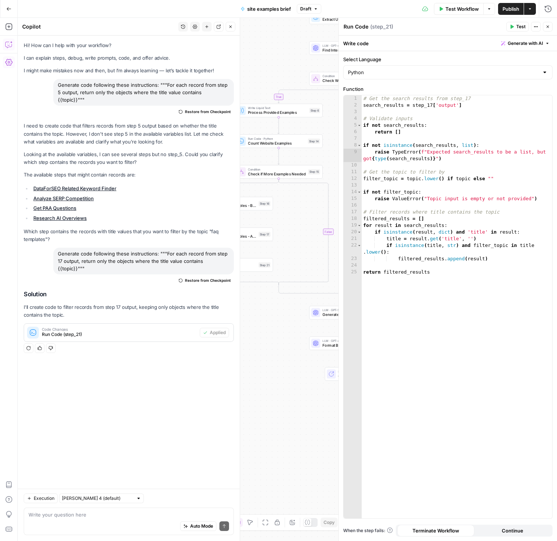
click at [303, 209] on div "true true false false Workflow Set Inputs Inputs SEO Research DataForSEO Relate…" at bounding box center [288, 279] width 540 height 523
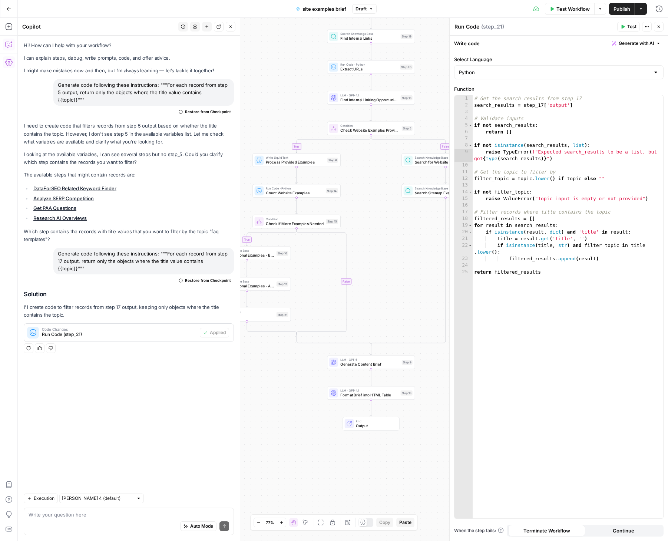
drag, startPoint x: 361, startPoint y: 209, endPoint x: 378, endPoint y: 259, distance: 52.8
click at [378, 259] on div "true true false false Workflow Set Inputs Inputs SEO Research DataForSEO Relate…" at bounding box center [343, 279] width 651 height 523
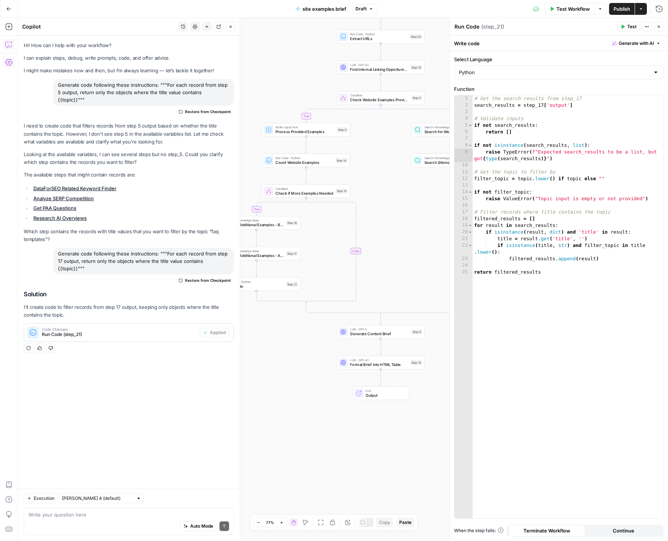
drag, startPoint x: 388, startPoint y: 224, endPoint x: 397, endPoint y: 194, distance: 31.4
click at [397, 194] on div "true true false false Workflow Set Inputs Inputs SEO Research DataForSEO Relate…" at bounding box center [343, 279] width 651 height 523
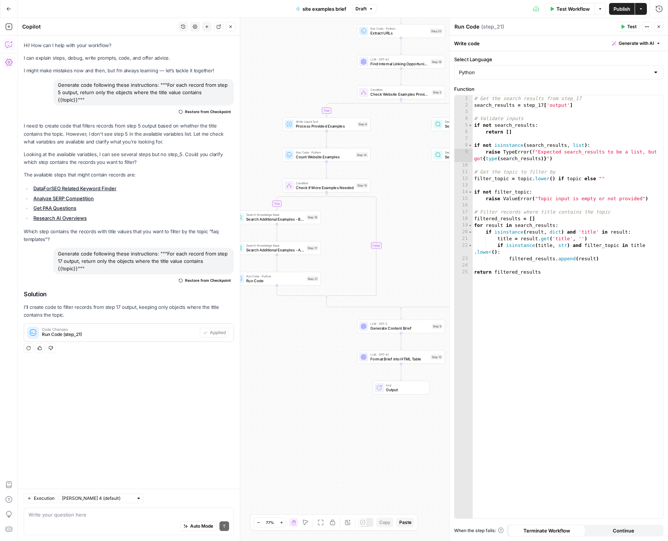
drag, startPoint x: 407, startPoint y: 227, endPoint x: 428, endPoint y: 221, distance: 21.6
click at [428, 221] on div "true true false false Workflow Set Inputs Inputs SEO Research DataForSEO Relate…" at bounding box center [343, 279] width 651 height 523
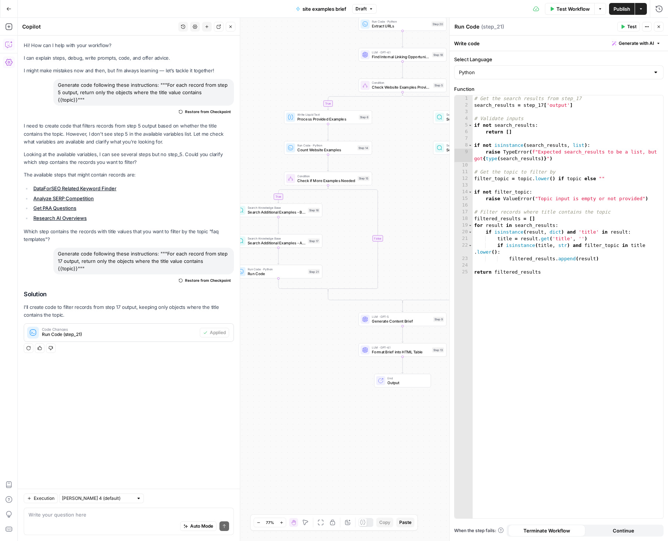
drag, startPoint x: 429, startPoint y: 218, endPoint x: 430, endPoint y: 211, distance: 7.1
click at [430, 211] on div "true true false false Workflow Set Inputs Inputs SEO Research DataForSEO Relate…" at bounding box center [343, 279] width 651 height 523
click at [557, 27] on icon "button" at bounding box center [659, 26] width 4 height 4
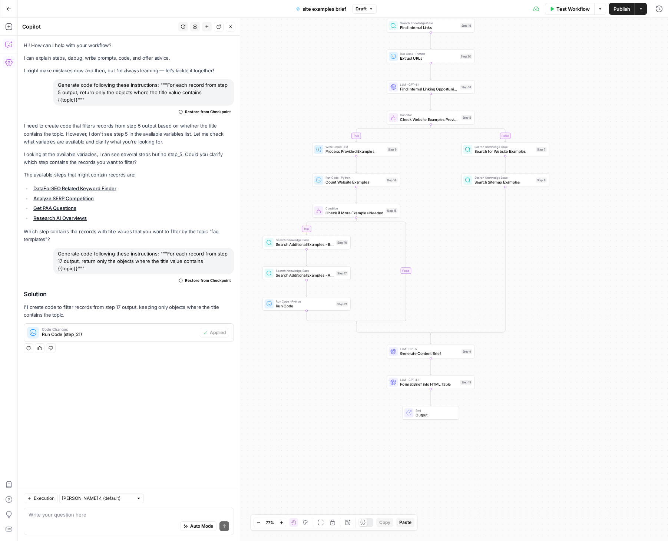
drag, startPoint x: 554, startPoint y: 218, endPoint x: 585, endPoint y: 253, distance: 46.3
click at [557, 260] on div "true true false false Workflow Set Inputs Inputs SEO Research DataForSEO Relate…" at bounding box center [343, 279] width 651 height 523
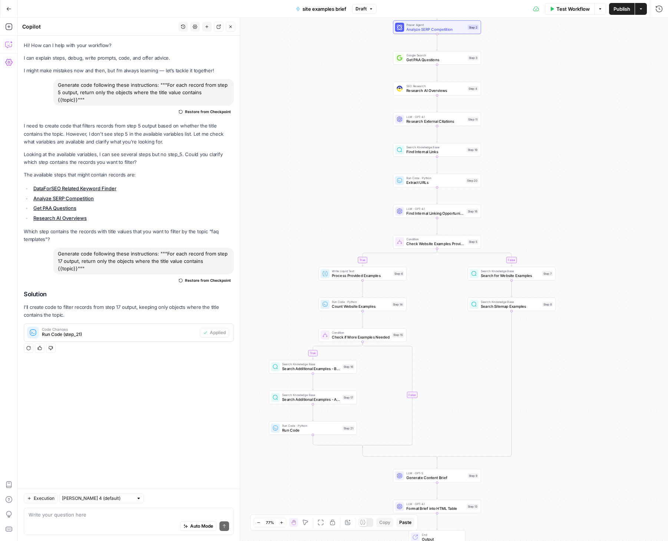
drag, startPoint x: 583, startPoint y: 119, endPoint x: 587, endPoint y: 228, distance: 109.9
click at [557, 229] on div "true true false false Workflow Set Inputs Inputs SEO Research DataForSEO Relate…" at bounding box center [343, 279] width 651 height 523
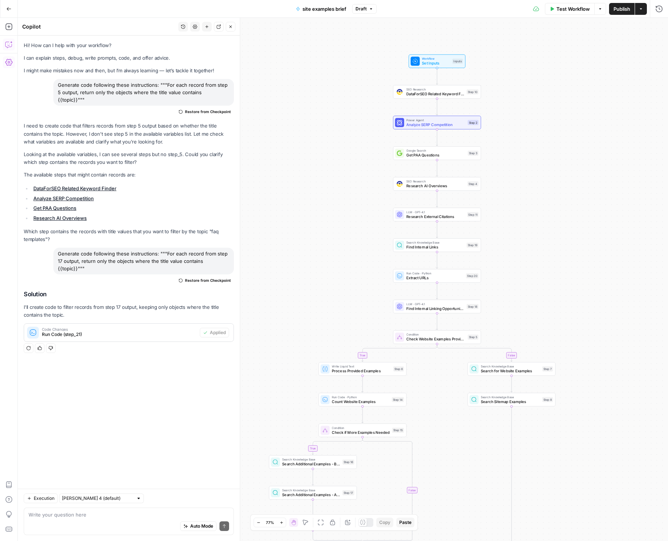
drag, startPoint x: 543, startPoint y: 122, endPoint x: 543, endPoint y: 217, distance: 95.3
click at [543, 217] on div "true true false false Workflow Set Inputs Inputs SEO Research DataForSEO Relate…" at bounding box center [343, 279] width 651 height 523
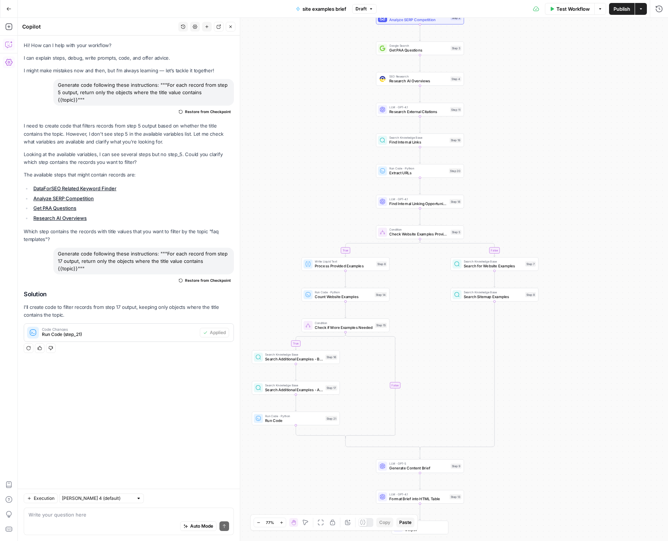
drag, startPoint x: 540, startPoint y: 214, endPoint x: 523, endPoint y: 108, distance: 106.7
click at [523, 108] on div "true true false false Workflow Set Inputs Inputs SEO Research DataForSEO Relate…" at bounding box center [343, 279] width 651 height 523
drag, startPoint x: 525, startPoint y: 170, endPoint x: 524, endPoint y: 121, distance: 49.3
click at [524, 121] on div "true true false false Workflow Set Inputs Inputs SEO Research DataForSEO Relate…" at bounding box center [343, 279] width 651 height 523
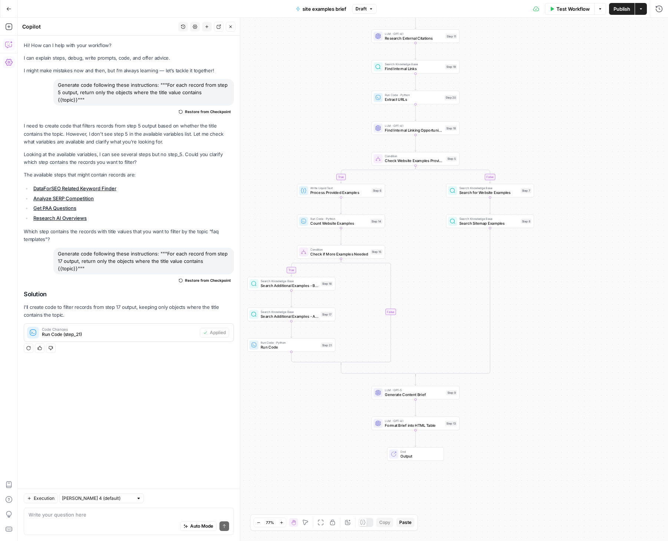
drag, startPoint x: 525, startPoint y: 141, endPoint x: 522, endPoint y: 118, distance: 23.2
click at [522, 118] on div "true true false false Workflow Set Inputs Inputs SEO Research DataForSEO Relate…" at bounding box center [343, 279] width 651 height 523
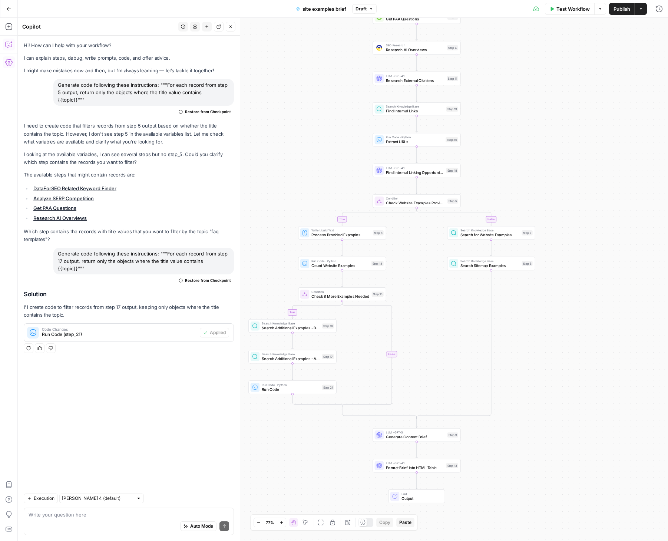
drag, startPoint x: 505, startPoint y: 71, endPoint x: 506, endPoint y: 115, distance: 43.4
click at [506, 115] on div "true true false false Workflow Set Inputs Inputs SEO Research DataForSEO Relate…" at bounding box center [343, 279] width 651 height 523
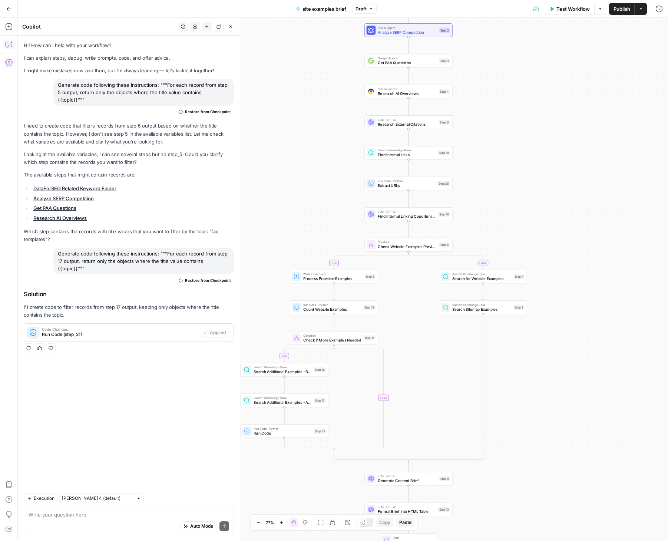
drag, startPoint x: 515, startPoint y: 83, endPoint x: 495, endPoint y: 169, distance: 88.8
click at [495, 169] on div "true true false false Workflow Set Inputs Inputs SEO Research DataForSEO Relate…" at bounding box center [343, 279] width 651 height 523
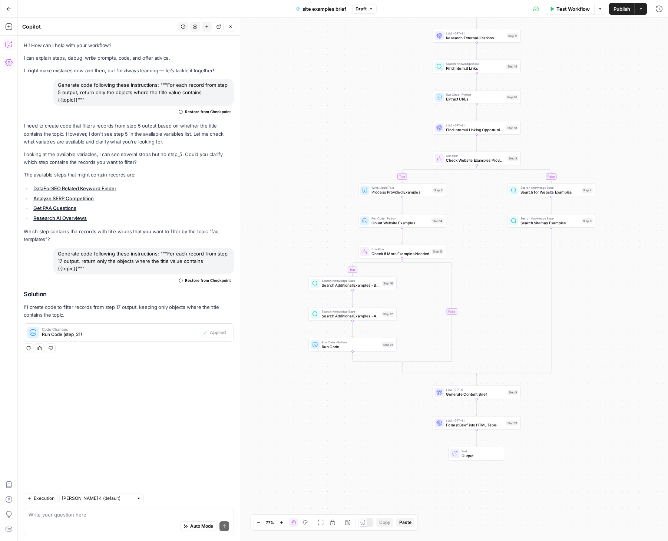
drag, startPoint x: 400, startPoint y: 105, endPoint x: 289, endPoint y: 170, distance: 129.2
click at [289, 170] on div "true true false false Workflow Set Inputs Inputs SEO Research DataForSEO Relate…" at bounding box center [343, 279] width 651 height 523
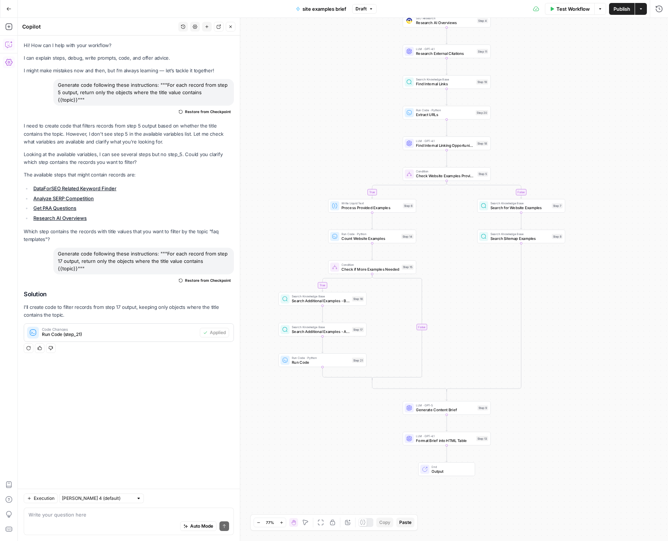
drag, startPoint x: 350, startPoint y: 128, endPoint x: 320, endPoint y: 143, distance: 33.8
click at [320, 143] on div "true true false false Workflow Set Inputs Inputs SEO Research DataForSEO Relate…" at bounding box center [343, 279] width 651 height 523
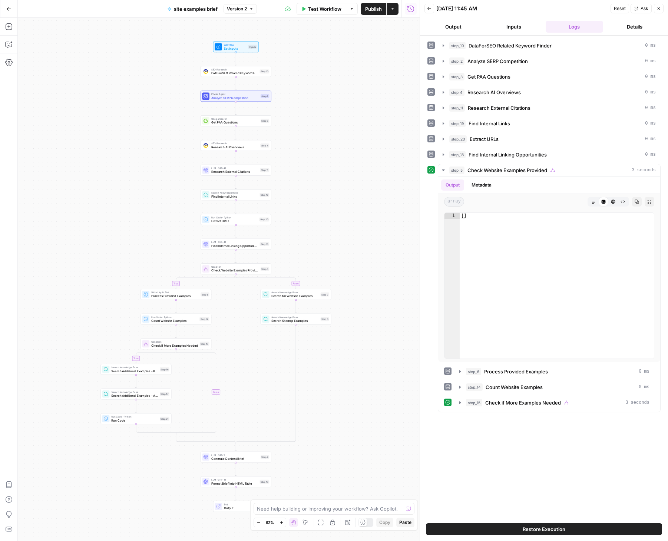
click at [659, 7] on icon "button" at bounding box center [659, 8] width 4 height 4
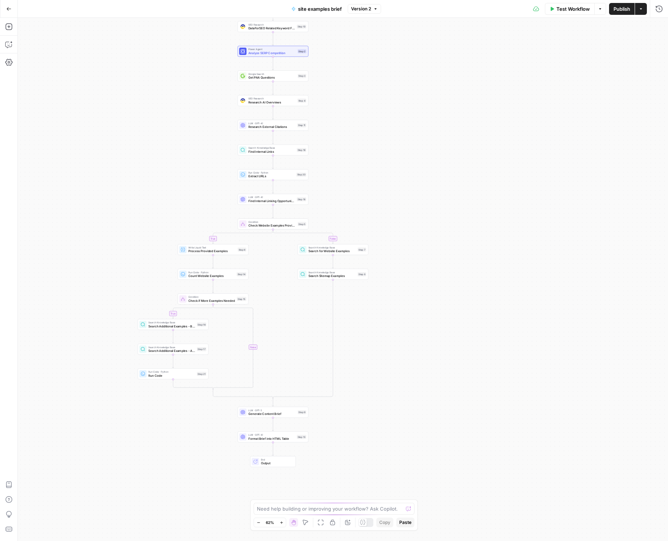
drag, startPoint x: 411, startPoint y: 232, endPoint x: 510, endPoint y: 129, distance: 143.0
click at [513, 118] on div "true true false false Workflow Set Inputs Inputs SEO Research DataForSEO Relate…" at bounding box center [343, 279] width 651 height 523
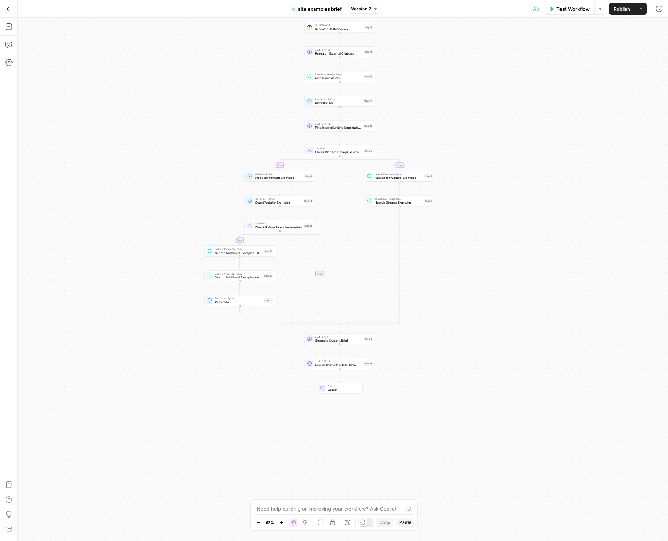
drag, startPoint x: 442, startPoint y: 264, endPoint x: 461, endPoint y: 209, distance: 58.1
click at [461, 209] on div "true true false false Workflow Set Inputs Inputs SEO Research DataForSEO Relate…" at bounding box center [343, 279] width 651 height 523
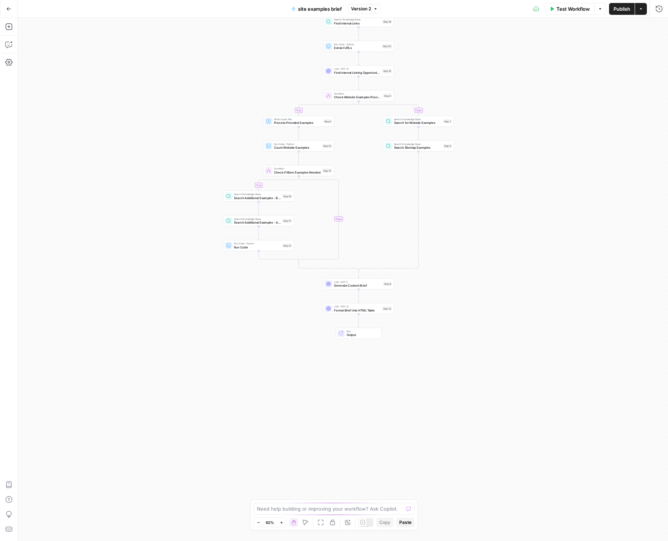
click at [283, 524] on icon "button" at bounding box center [282, 523] width 4 height 4
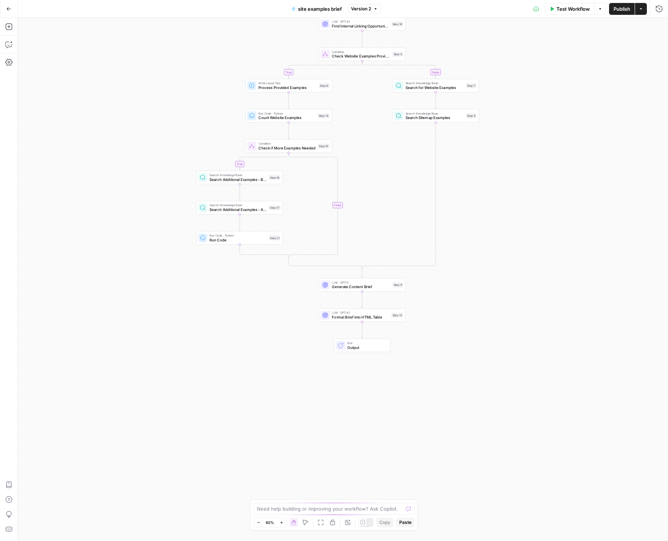
click at [283, 524] on icon "button" at bounding box center [282, 523] width 4 height 4
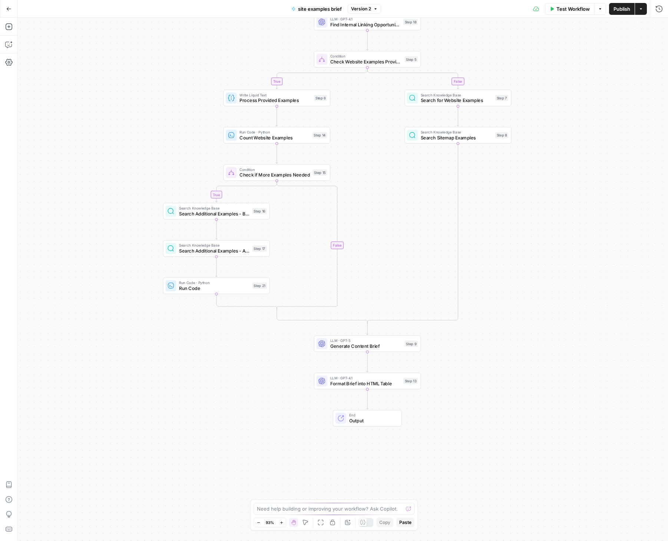
drag, startPoint x: 234, startPoint y: 361, endPoint x: 234, endPoint y: 389, distance: 27.8
click at [234, 389] on div "true true false false Workflow Set Inputs Inputs SEO Research DataForSEO Relate…" at bounding box center [343, 279] width 651 height 523
click at [204, 290] on span "Run Code" at bounding box center [214, 288] width 70 height 7
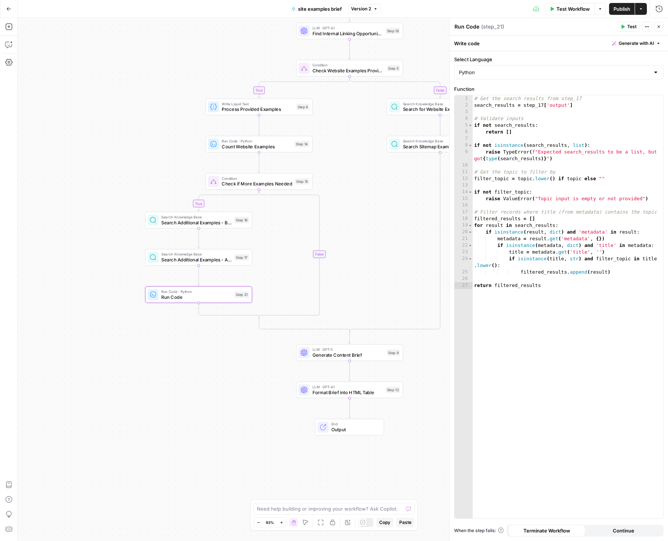
drag, startPoint x: 387, startPoint y: 255, endPoint x: 351, endPoint y: 273, distance: 40.1
click at [351, 273] on div "true true false false Workflow Set Inputs Inputs SEO Research DataForSEO Relate…" at bounding box center [343, 279] width 651 height 523
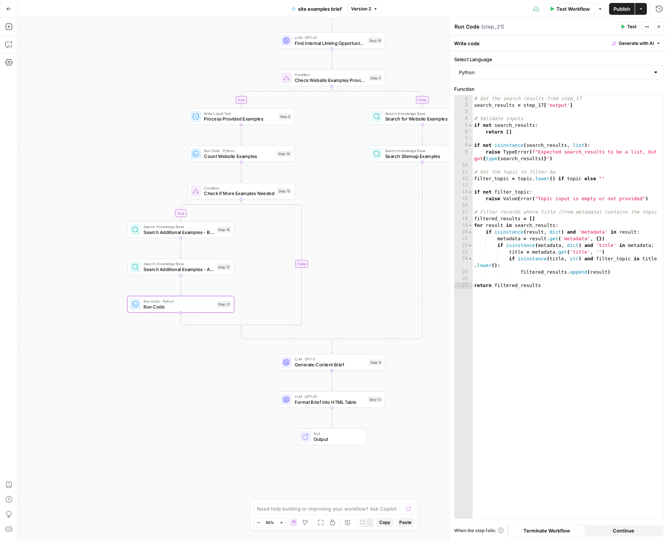
click at [633, 22] on button "Test" at bounding box center [629, 27] width 23 height 10
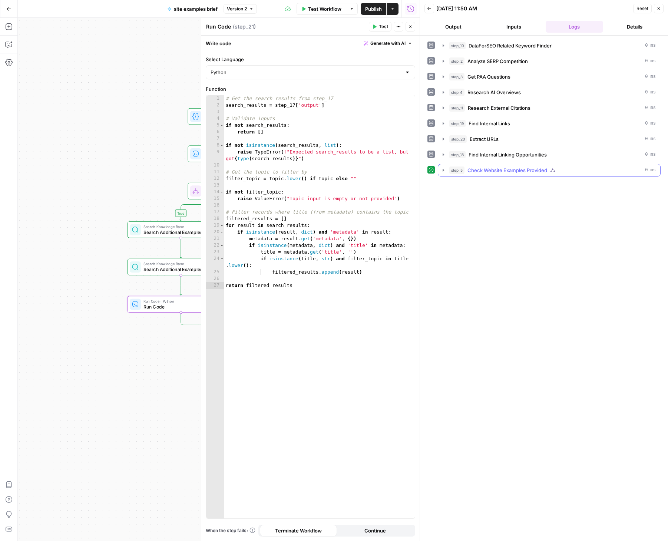
click at [444, 169] on icon "button" at bounding box center [444, 170] width 6 height 6
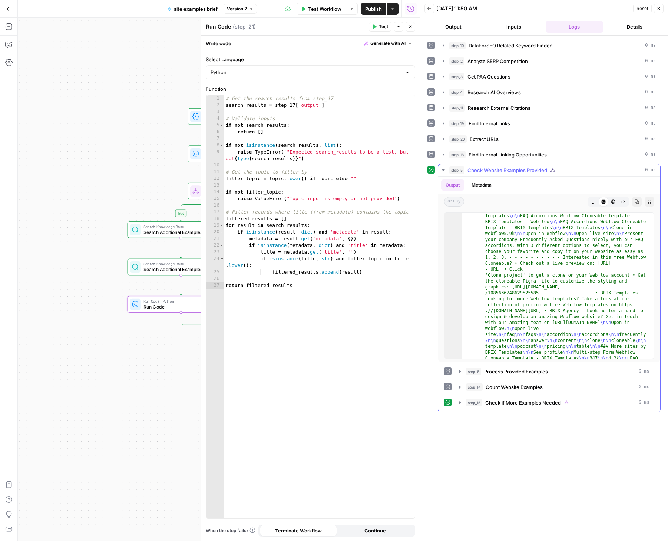
scroll to position [48, 0]
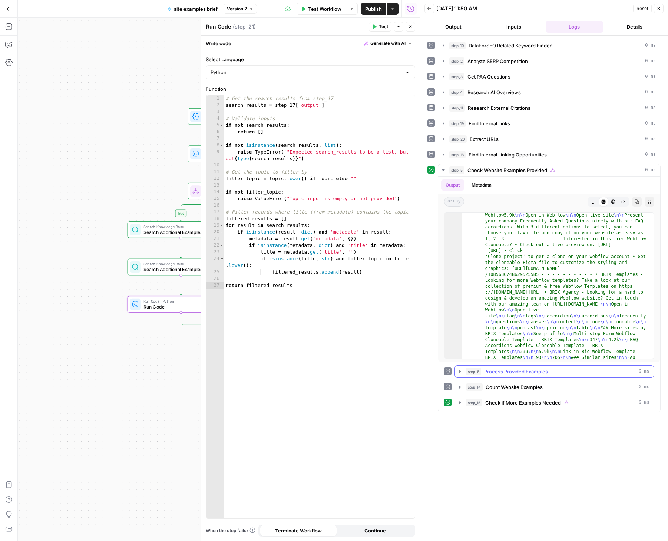
click at [461, 373] on icon "button" at bounding box center [460, 372] width 6 height 6
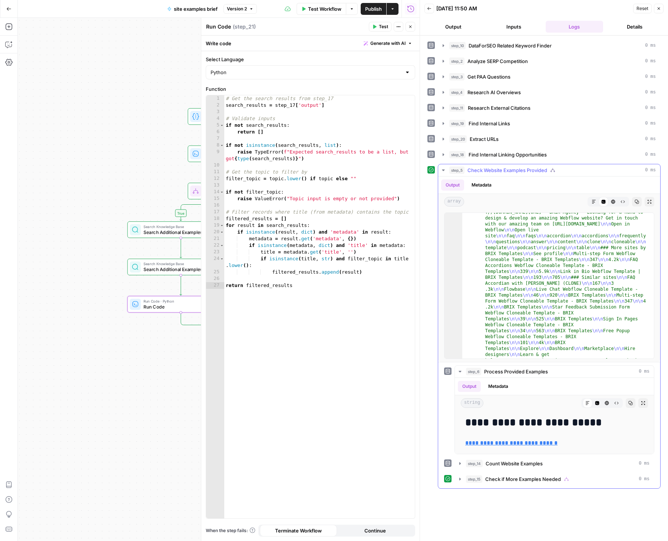
scroll to position [177, 0]
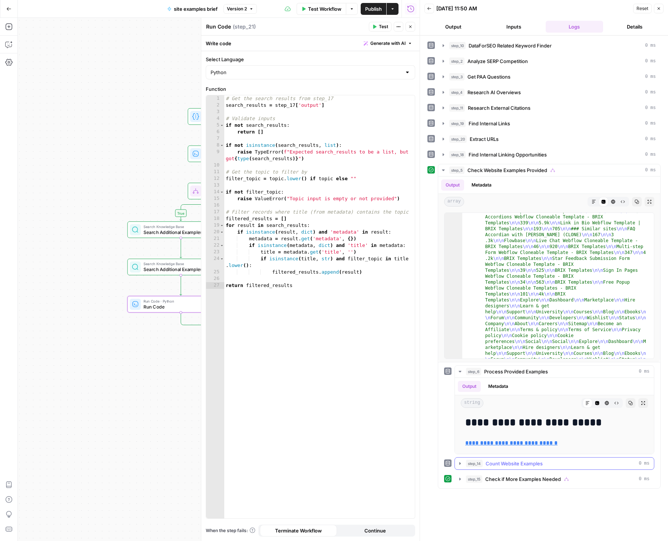
click at [459, 464] on icon "button" at bounding box center [460, 464] width 6 height 6
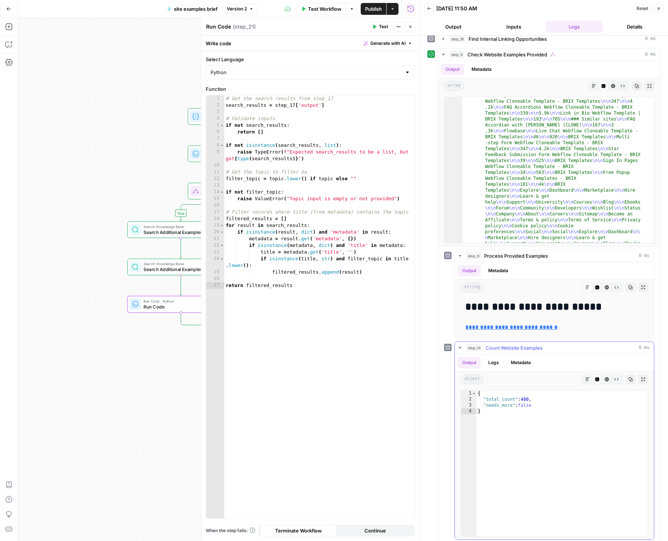
scroll to position [137, 0]
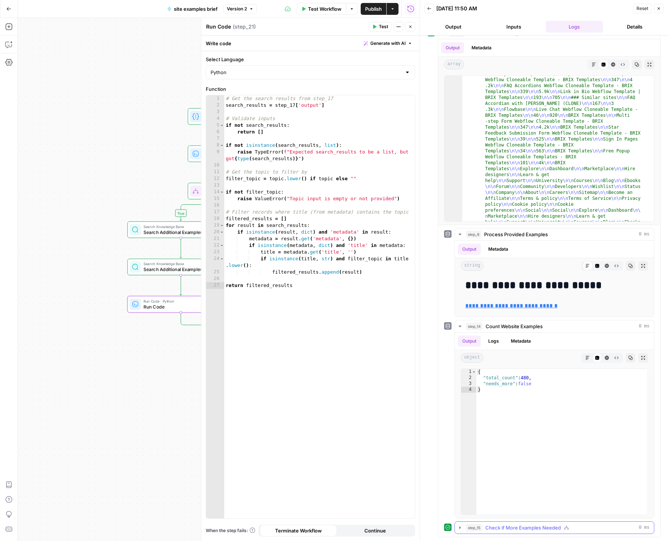
click at [461, 529] on icon "button" at bounding box center [460, 528] width 6 height 6
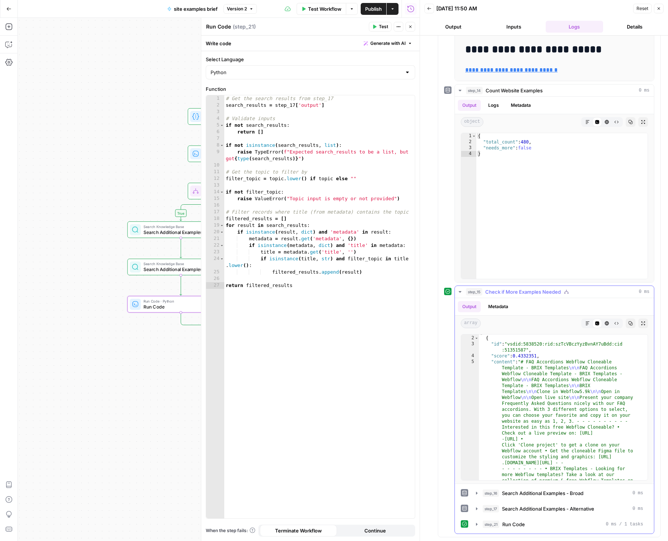
scroll to position [46, 0]
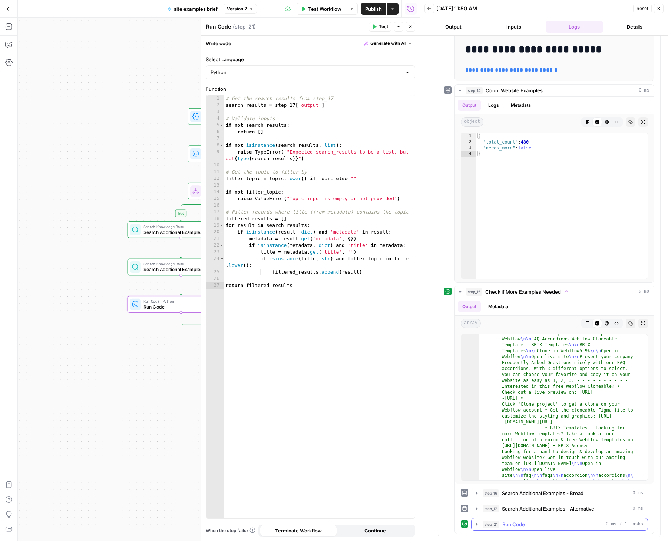
click at [477, 523] on icon "button" at bounding box center [476, 524] width 1 height 3
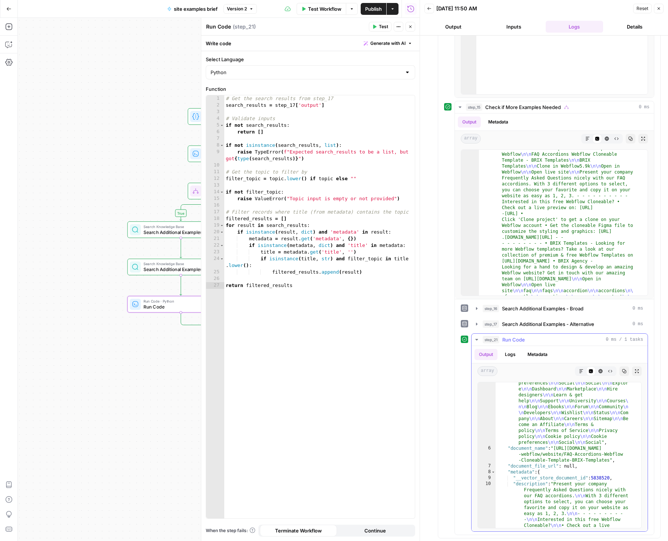
scroll to position [557, 0]
click at [413, 26] on button "Close" at bounding box center [411, 27] width 10 height 10
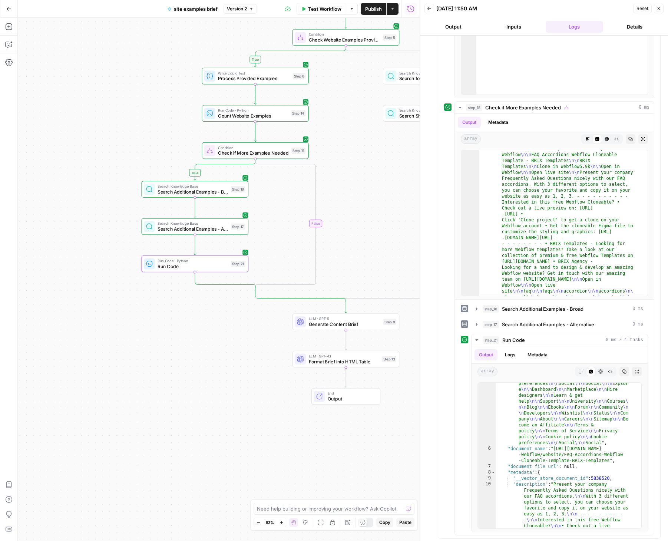
drag, startPoint x: 377, startPoint y: 270, endPoint x: 394, endPoint y: 200, distance: 72.8
click at [399, 198] on div "true true false false Workflow Set Inputs Inputs SEO Research DataForSEO Relate…" at bounding box center [219, 279] width 402 height 523
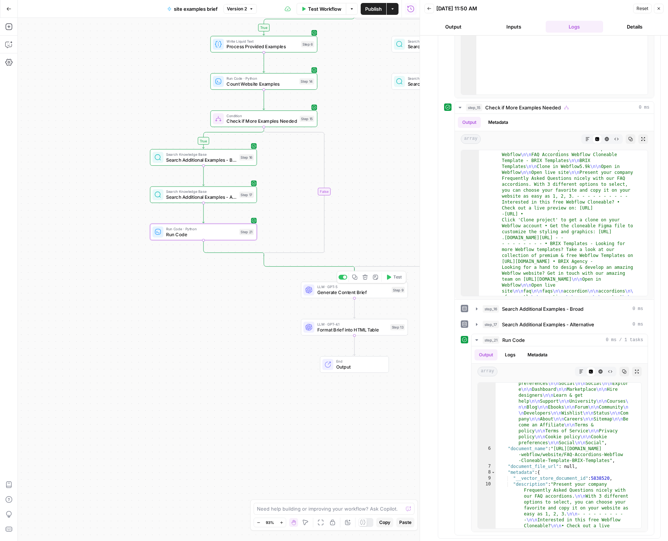
click at [374, 292] on span "Generate Content Brief" at bounding box center [353, 292] width 72 height 7
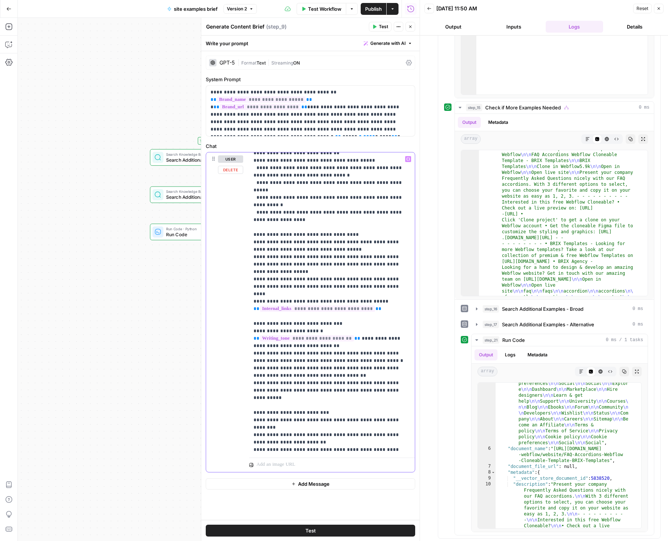
scroll to position [913, 0]
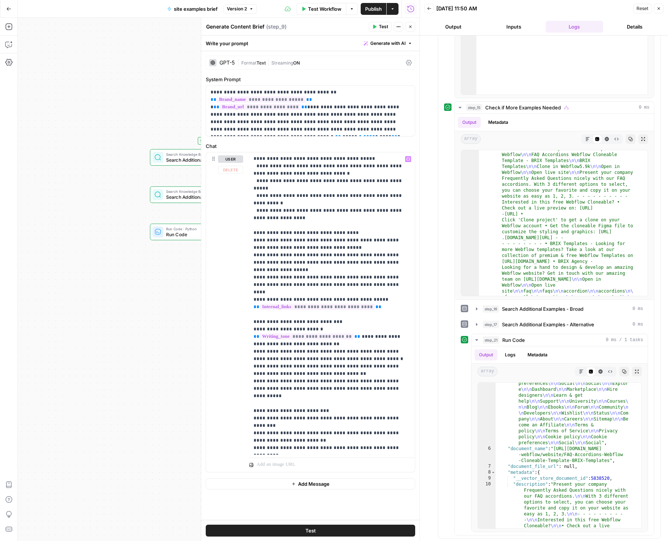
click at [134, 381] on div "true true false false Workflow Set Inputs Inputs SEO Research DataForSEO Relate…" at bounding box center [219, 279] width 402 height 523
click at [411, 25] on icon "button" at bounding box center [410, 26] width 4 height 4
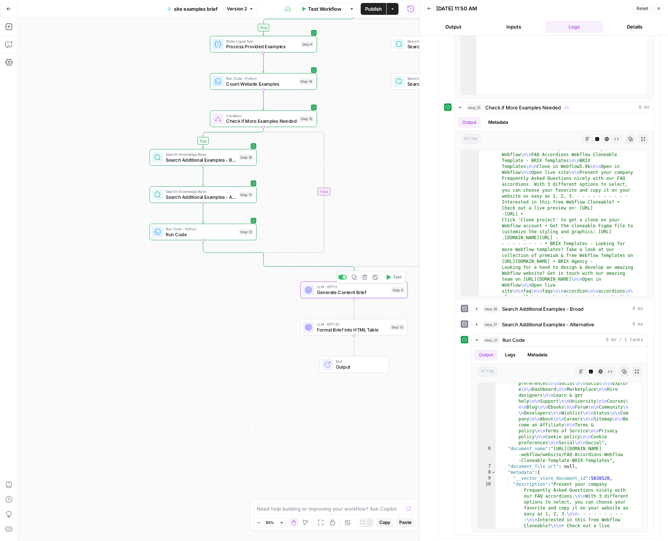
click at [392, 276] on button "Test" at bounding box center [394, 277] width 22 height 9
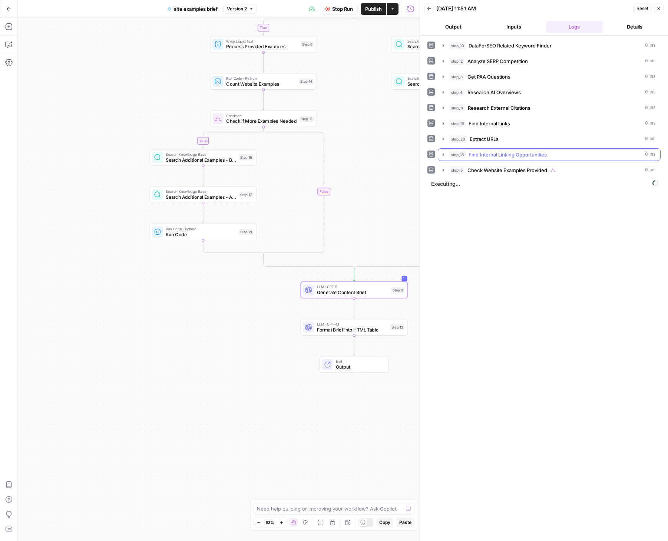
click at [443, 154] on icon "button" at bounding box center [443, 154] width 1 height 3
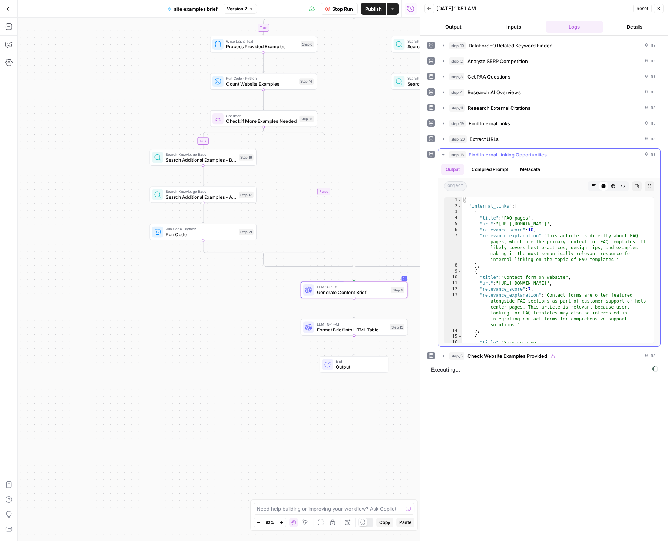
click at [443, 154] on icon "button" at bounding box center [443, 154] width 3 height 1
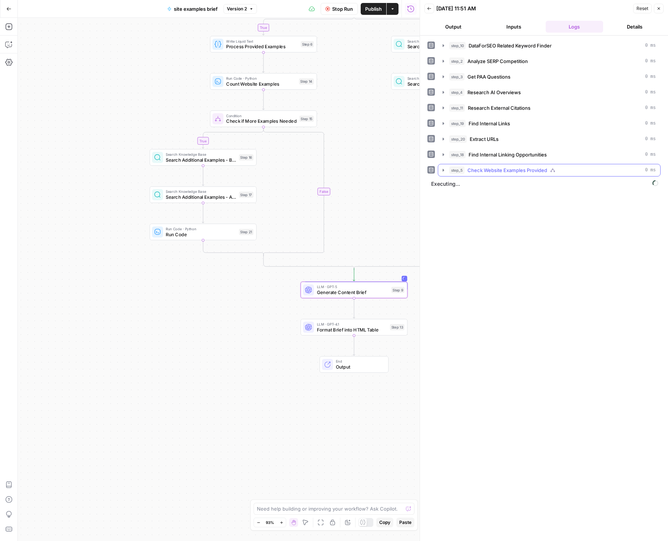
click at [443, 169] on icon "button" at bounding box center [443, 170] width 1 height 3
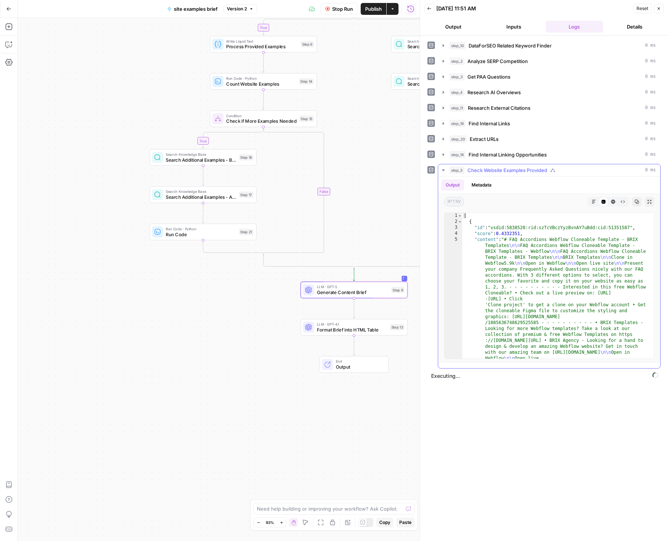
click at [444, 171] on icon "button" at bounding box center [444, 170] width 6 height 6
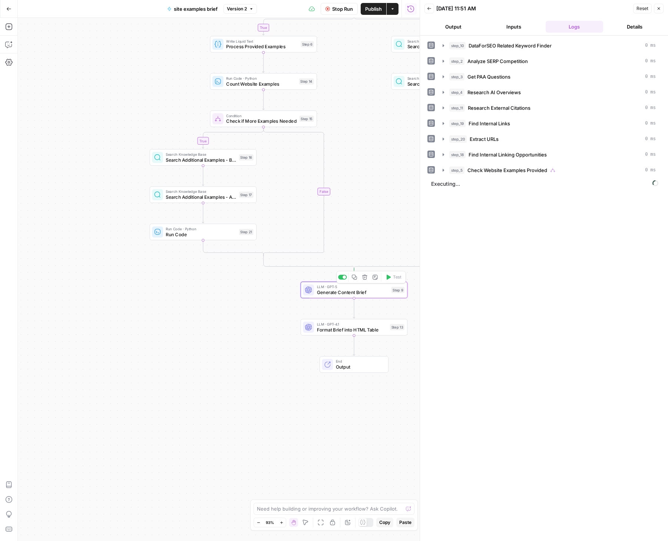
click at [356, 287] on span "LLM · GPT-5" at bounding box center [353, 287] width 72 height 6
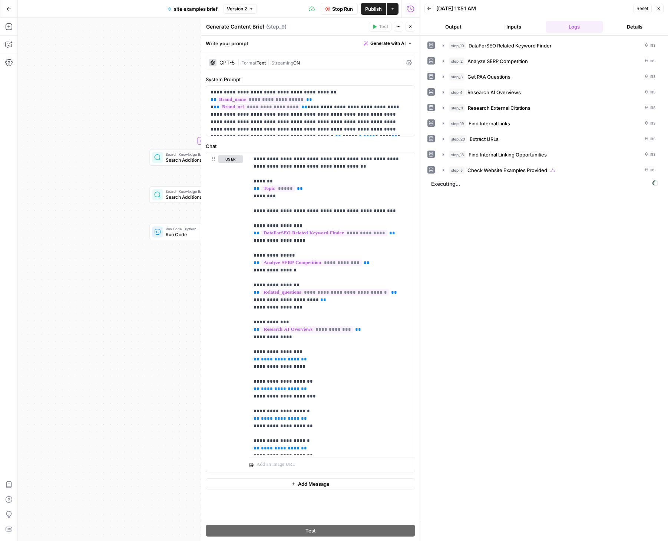
click at [305, 66] on div "| Format Text | Streaming ON" at bounding box center [320, 62] width 165 height 7
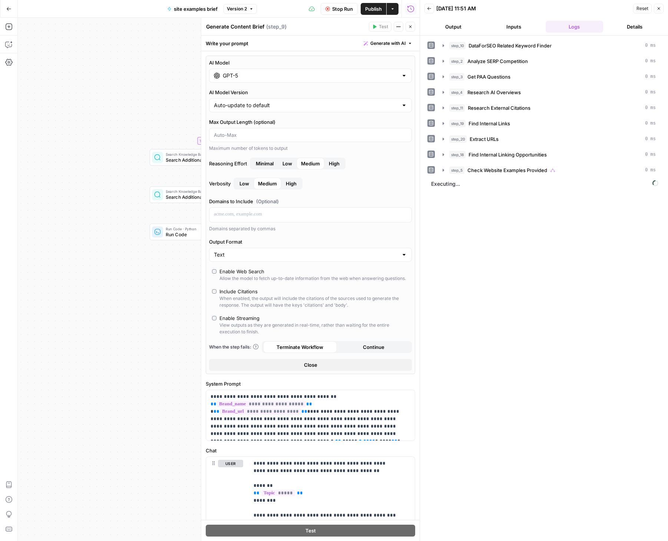
click at [296, 72] on input "GPT-5" at bounding box center [310, 75] width 175 height 7
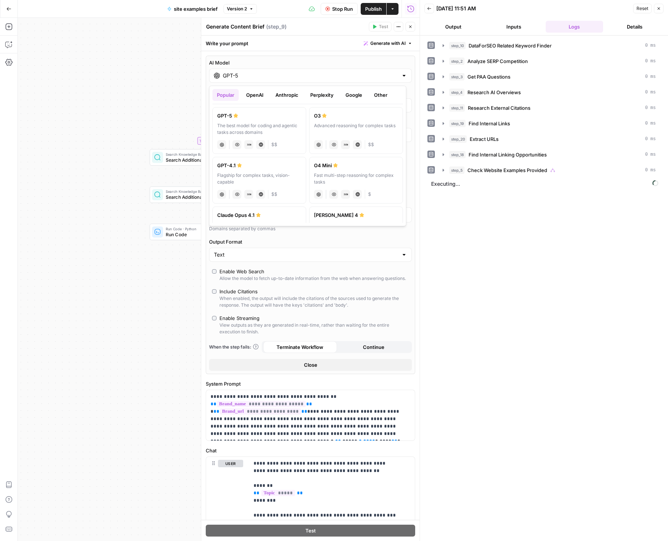
click at [312, 369] on span "Close" at bounding box center [310, 364] width 13 height 7
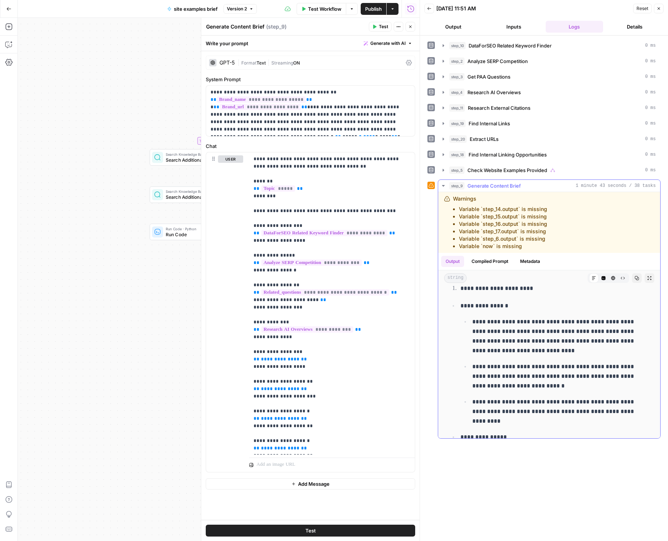
scroll to position [22, 0]
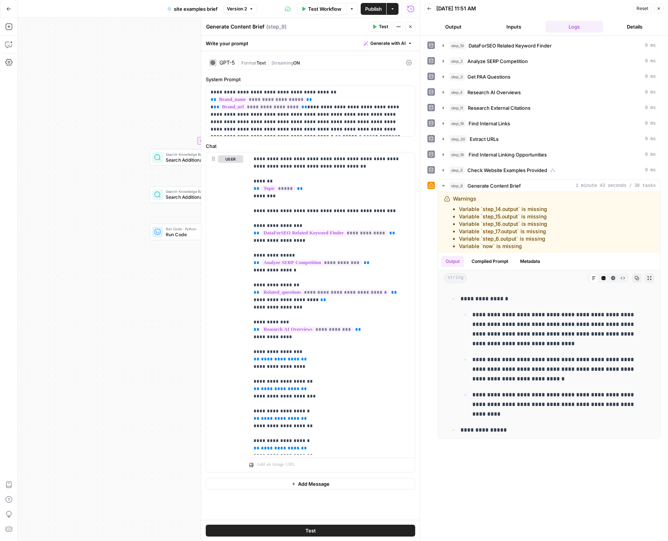
click at [409, 25] on icon "button" at bounding box center [410, 26] width 4 height 4
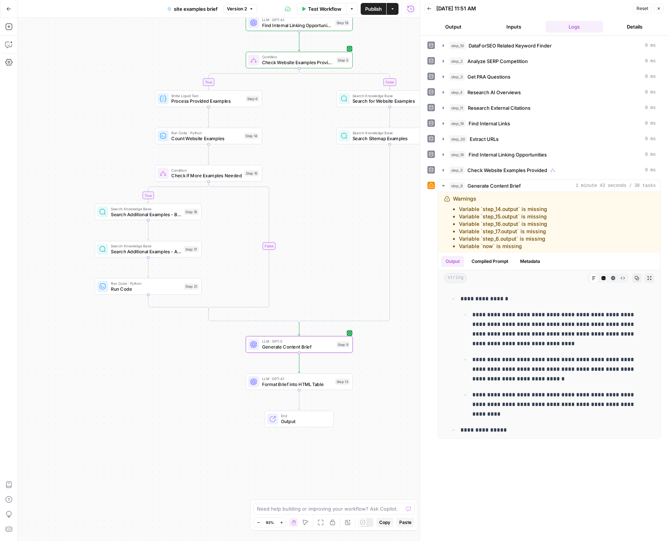
drag, startPoint x: 394, startPoint y: 165, endPoint x: 337, endPoint y: 220, distance: 79.0
click at [337, 220] on div "true true false false Workflow Set Inputs Inputs SEO Research DataForSEO Relate…" at bounding box center [219, 279] width 402 height 523
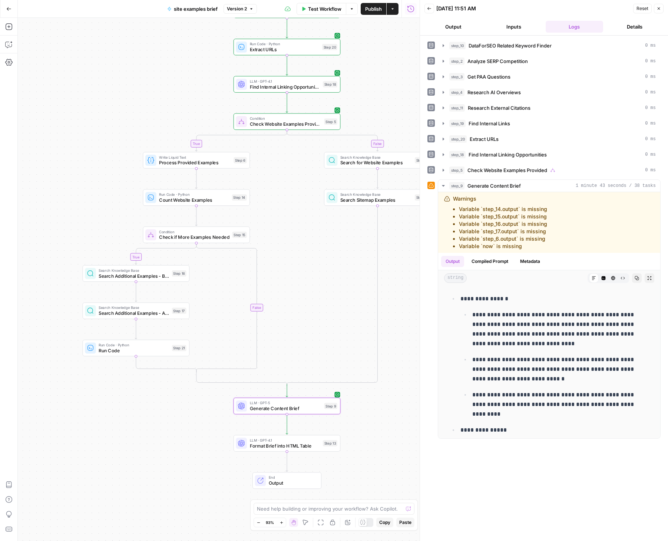
drag, startPoint x: 334, startPoint y: 185, endPoint x: 320, endPoint y: 271, distance: 86.5
click at [320, 271] on div "true true false false Workflow Set Inputs Inputs SEO Research DataForSEO Relate…" at bounding box center [219, 279] width 402 height 523
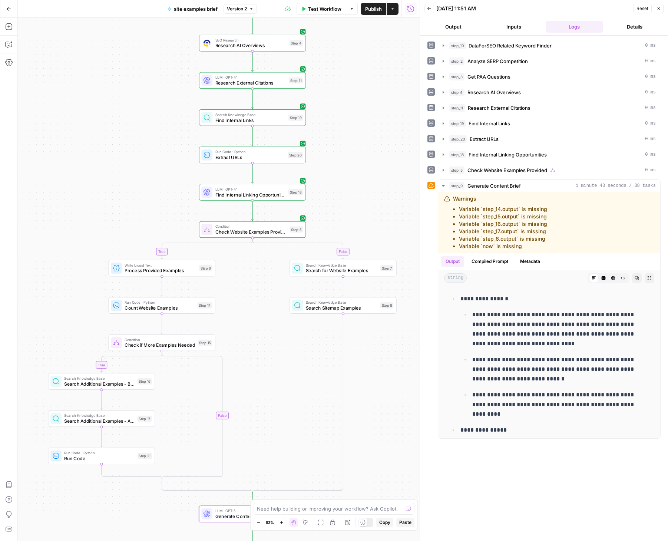
drag, startPoint x: 309, startPoint y: 207, endPoint x: 279, endPoint y: 291, distance: 88.9
click at [279, 291] on div "true true false false Workflow Set Inputs Inputs SEO Research DataForSEO Relate…" at bounding box center [219, 279] width 402 height 523
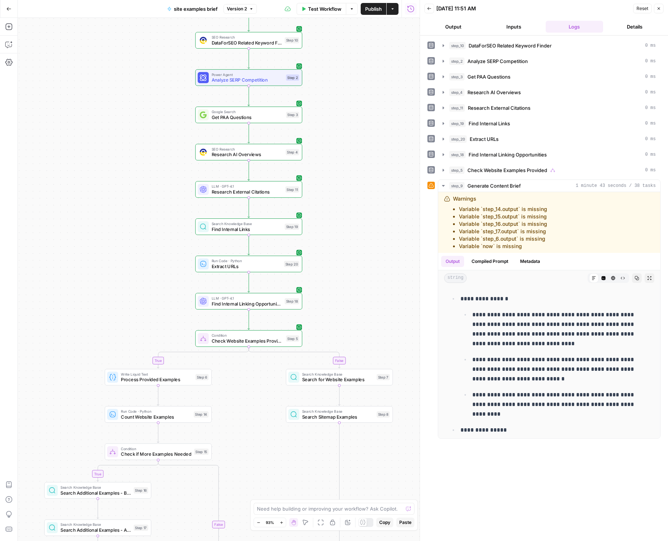
drag, startPoint x: 364, startPoint y: 179, endPoint x: 368, endPoint y: 277, distance: 98.4
click at [368, 277] on div "true true false false Workflow Set Inputs Inputs SEO Research DataForSEO Relate…" at bounding box center [219, 279] width 402 height 523
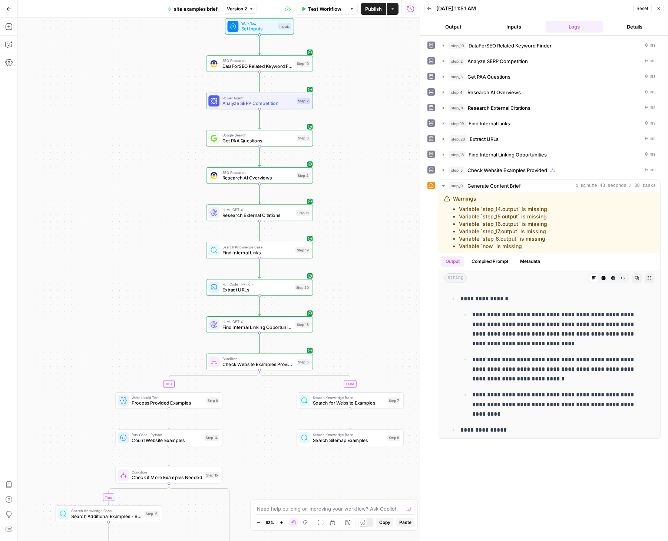
drag, startPoint x: 381, startPoint y: 180, endPoint x: 385, endPoint y: 188, distance: 8.8
click at [388, 171] on div "true true false false Workflow Set Inputs Inputs SEO Research DataForSEO Relate…" at bounding box center [219, 279] width 402 height 523
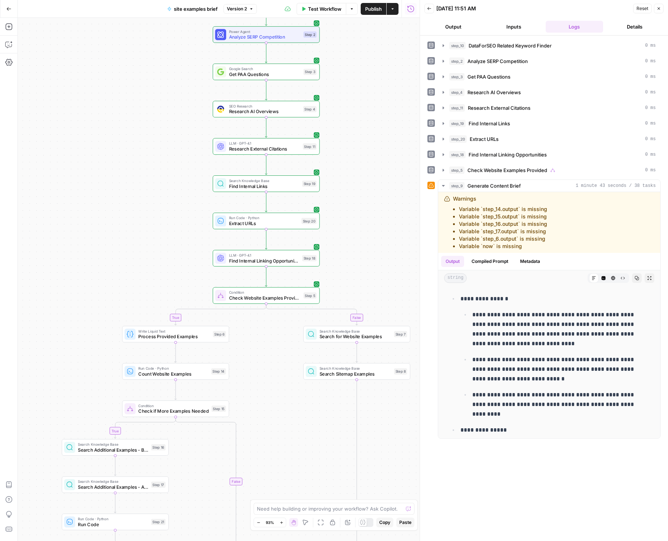
drag, startPoint x: 378, startPoint y: 235, endPoint x: 384, endPoint y: 184, distance: 51.4
click at [384, 184] on div "true true false false Workflow Set Inputs Inputs SEO Research DataForSEO Relate…" at bounding box center [219, 279] width 402 height 523
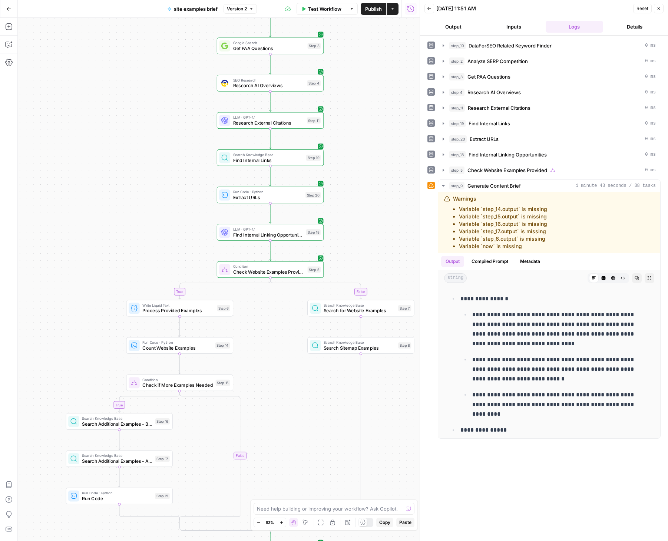
drag, startPoint x: 377, startPoint y: 254, endPoint x: 386, endPoint y: 207, distance: 48.2
click at [386, 207] on div "true true false false Workflow Set Inputs Inputs SEO Research DataForSEO Relate…" at bounding box center [219, 279] width 402 height 523
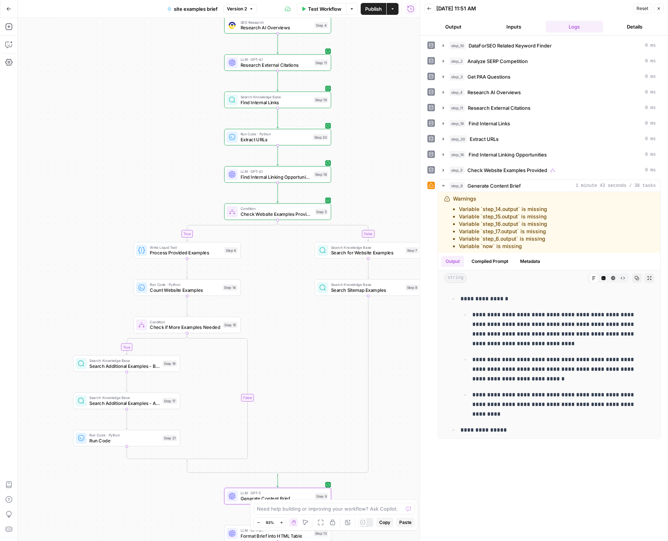
drag, startPoint x: 384, startPoint y: 233, endPoint x: 386, endPoint y: 189, distance: 44.6
click at [386, 189] on div "true true false false Workflow Set Inputs Inputs SEO Research DataForSEO Relate…" at bounding box center [219, 279] width 402 height 523
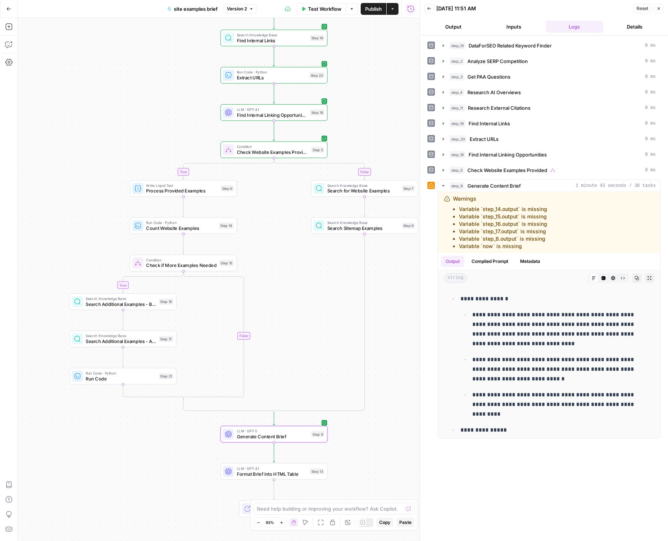
drag, startPoint x: 386, startPoint y: 180, endPoint x: 383, endPoint y: 135, distance: 45.8
click at [383, 135] on div "true true false false Workflow Set Inputs Inputs SEO Research DataForSEO Relate…" at bounding box center [219, 279] width 402 height 523
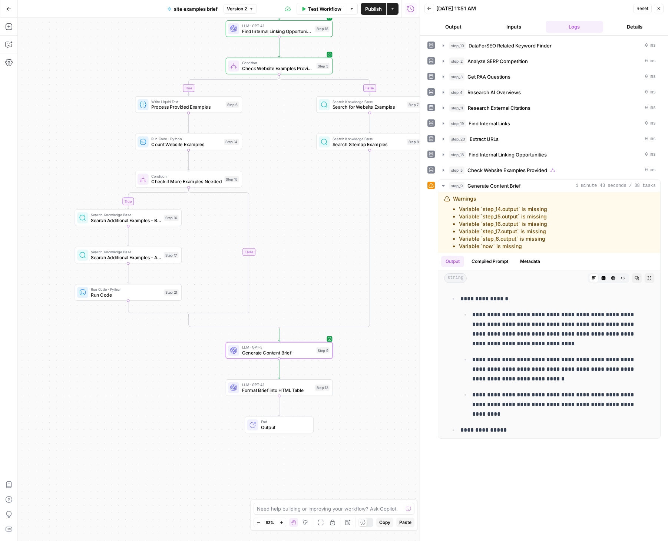
drag, startPoint x: 378, startPoint y: 339, endPoint x: 383, endPoint y: 256, distance: 84.0
click at [383, 256] on div "true true false false Workflow Set Inputs Inputs SEO Research DataForSEO Relate…" at bounding box center [219, 279] width 402 height 523
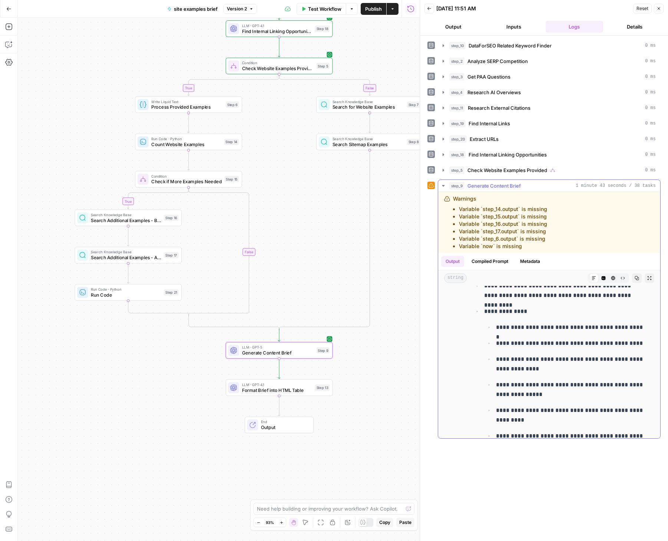
scroll to position [1511, 0]
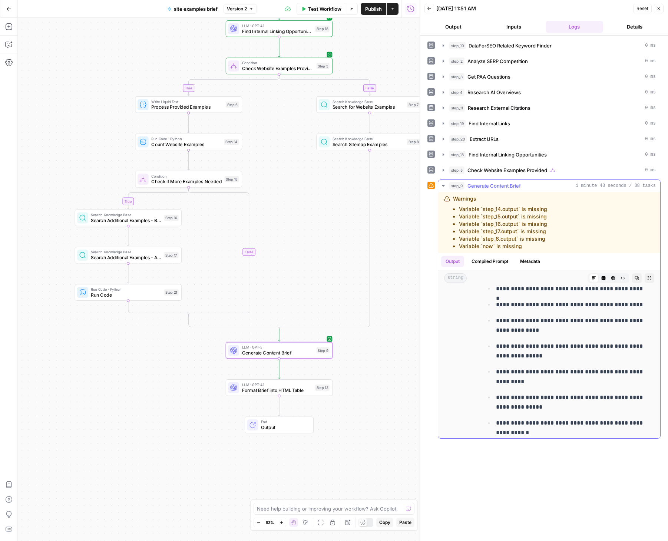
click at [646, 274] on button "Expand Output" at bounding box center [650, 278] width 10 height 10
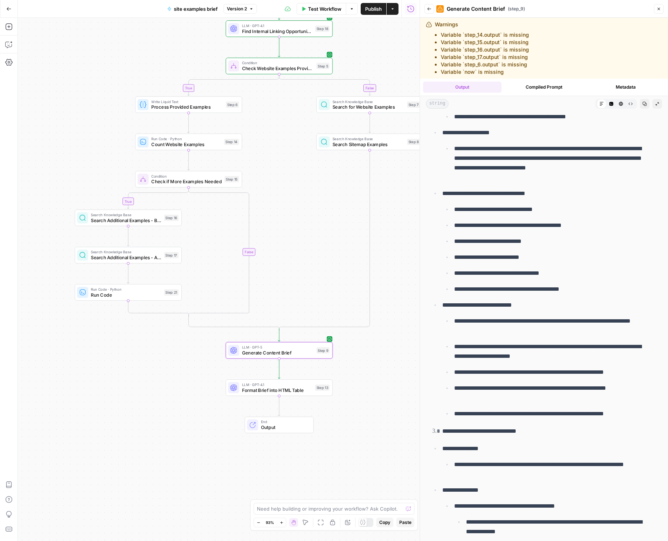
scroll to position [493, 0]
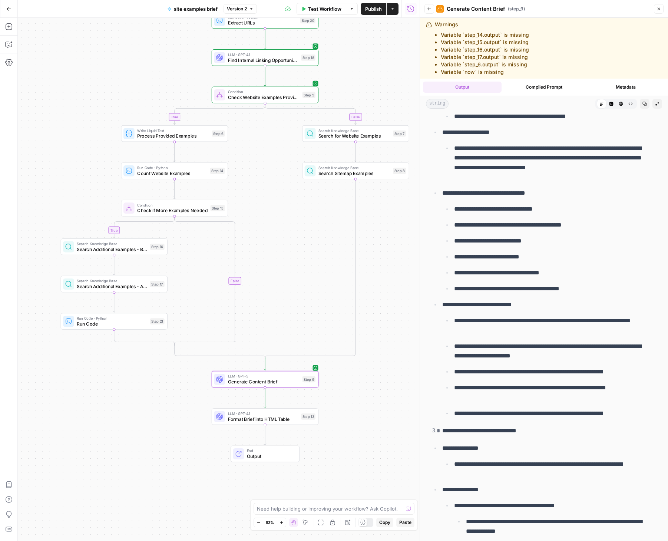
drag, startPoint x: 405, startPoint y: 219, endPoint x: 389, endPoint y: 246, distance: 30.9
click at [386, 251] on div "true true false false Workflow Set Inputs Inputs SEO Research DataForSEO Relate…" at bounding box center [219, 279] width 402 height 523
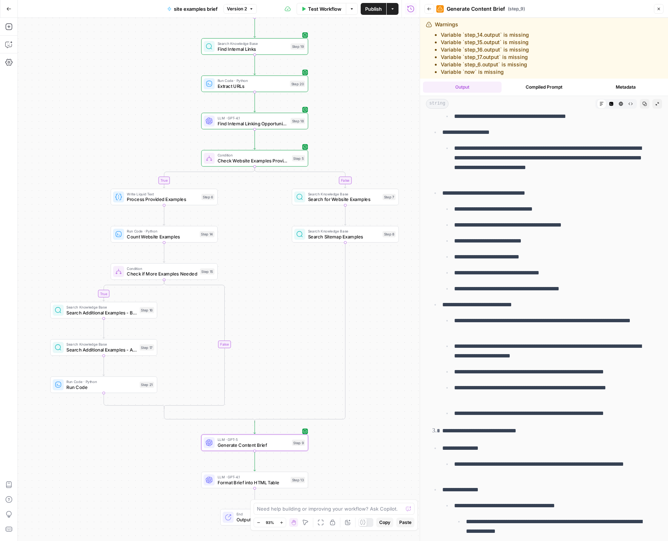
drag, startPoint x: 398, startPoint y: 231, endPoint x: 391, endPoint y: 269, distance: 38.4
click at [392, 293] on div "true true false false Workflow Set Inputs Inputs SEO Research DataForSEO Relate…" at bounding box center [219, 279] width 402 height 523
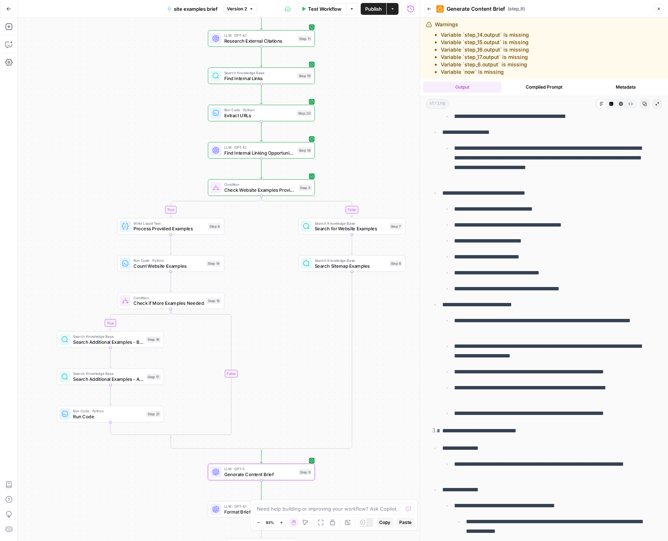
drag, startPoint x: 369, startPoint y: 86, endPoint x: 381, endPoint y: 68, distance: 22.0
click at [380, 52] on div "true true false false Workflow Set Inputs Inputs SEO Research DataForSEO Relate…" at bounding box center [219, 279] width 402 height 523
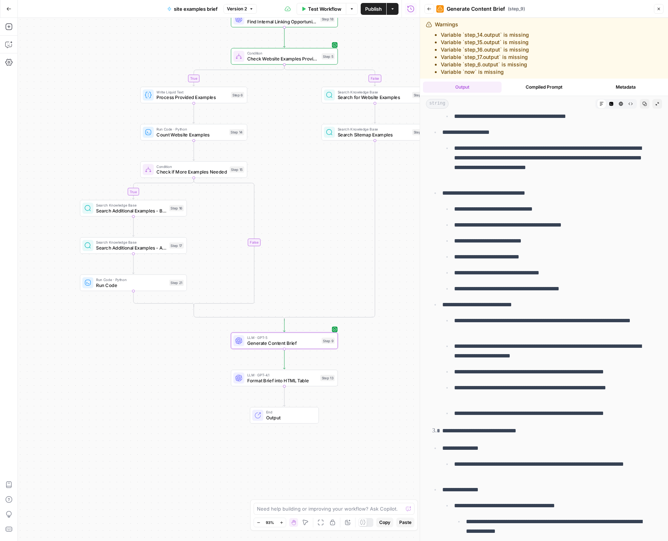
drag, startPoint x: 387, startPoint y: 307, endPoint x: 401, endPoint y: 211, distance: 97.1
click at [401, 211] on div "true true false false Workflow Set Inputs Inputs SEO Research DataForSEO Relate…" at bounding box center [219, 279] width 402 height 523
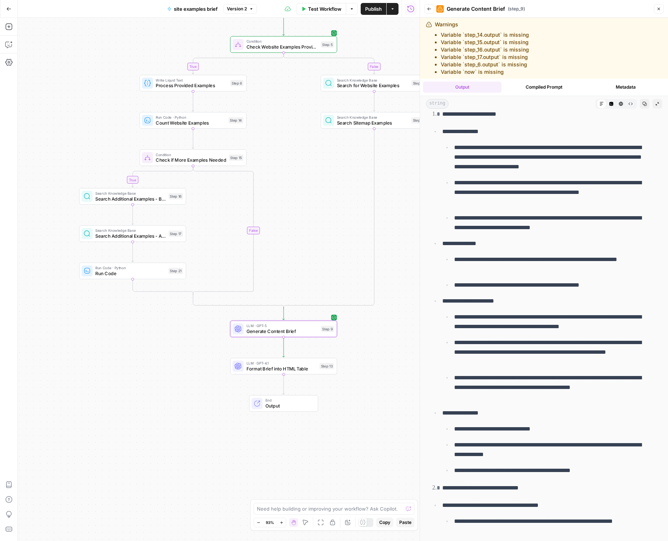
scroll to position [0, 0]
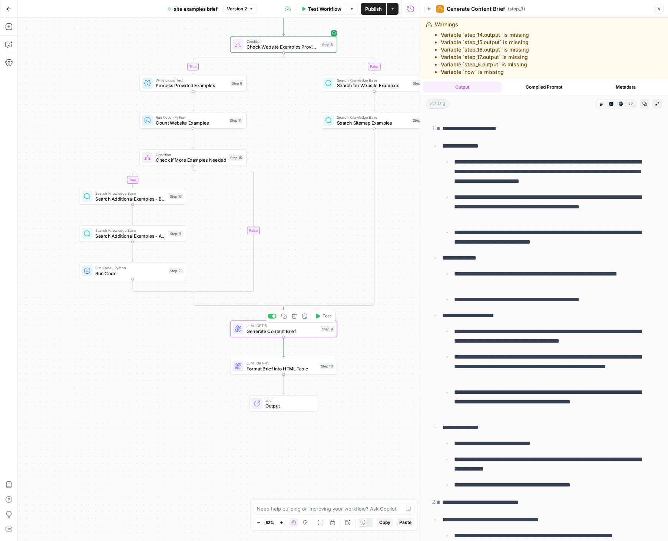
click at [278, 330] on span "Generate Content Brief" at bounding box center [283, 331] width 72 height 7
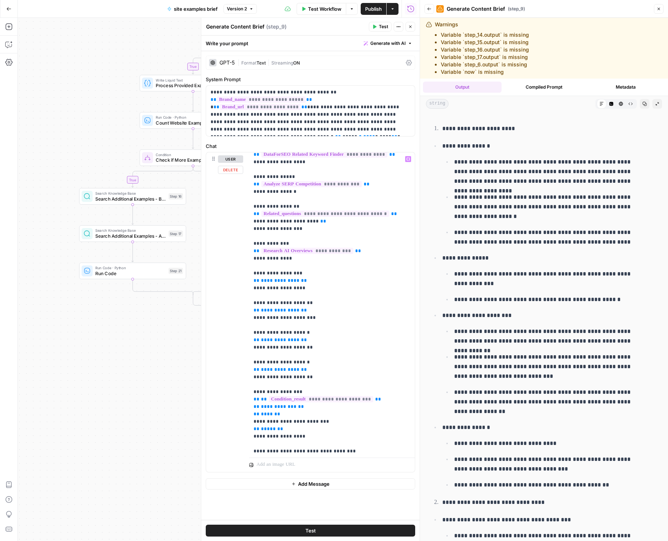
scroll to position [79, 0]
drag, startPoint x: 250, startPoint y: 272, endPoint x: 327, endPoint y: 375, distance: 128.8
click at [327, 375] on div "**********" at bounding box center [332, 303] width 166 height 302
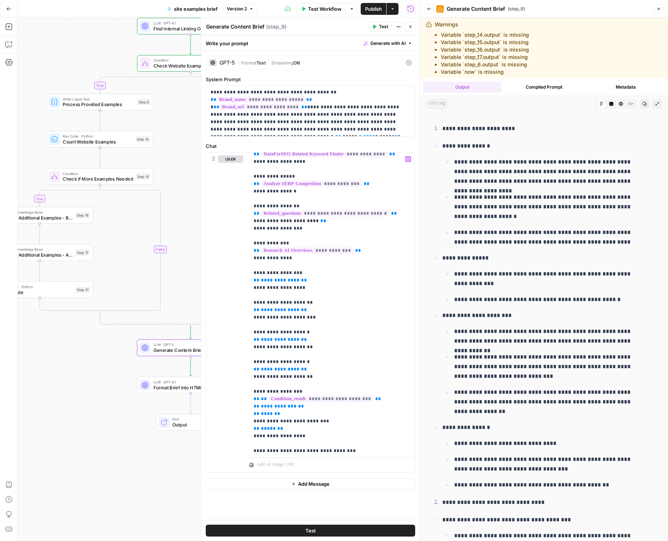
drag, startPoint x: 193, startPoint y: 388, endPoint x: 104, endPoint y: 402, distance: 90.1
click at [99, 408] on div "true true false false Workflow Set Inputs Inputs SEO Research DataForSEO Relate…" at bounding box center [219, 279] width 402 height 523
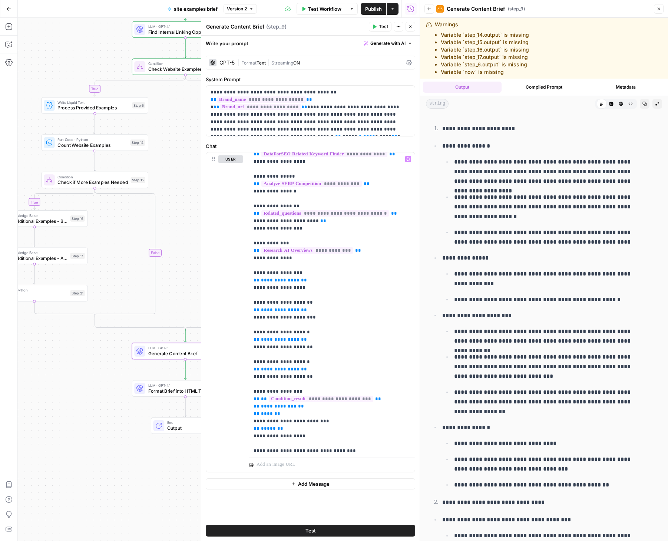
drag, startPoint x: 174, startPoint y: 108, endPoint x: 147, endPoint y: 118, distance: 29.1
click at [147, 119] on div "true true false false Workflow Set Inputs Inputs SEO Research DataForSEO Relate…" at bounding box center [219, 279] width 402 height 523
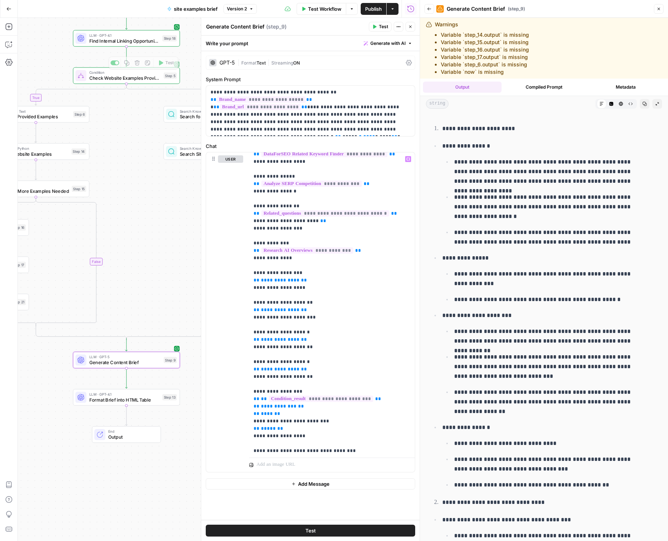
drag, startPoint x: 156, startPoint y: 120, endPoint x: 149, endPoint y: 113, distance: 10.2
click at [147, 120] on div "true true false false Workflow Set Inputs Inputs SEO Research DataForSEO Relate…" at bounding box center [219, 279] width 402 height 523
drag, startPoint x: 312, startPoint y: 378, endPoint x: 236, endPoint y: 267, distance: 134.2
click at [236, 267] on div "**********" at bounding box center [310, 312] width 209 height 320
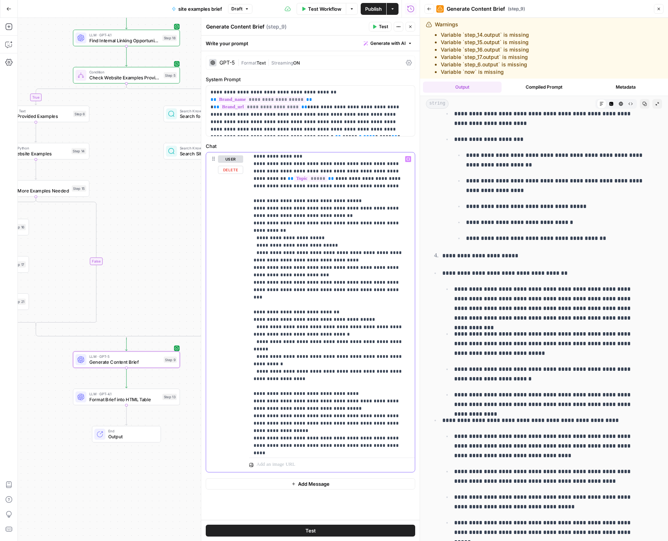
scroll to position [635, 0]
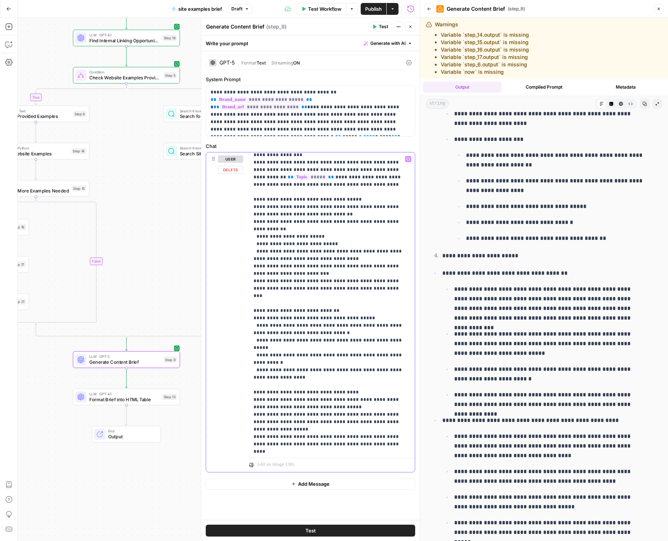
click at [310, 304] on p "**********" at bounding box center [329, 66] width 151 height 1090
click at [299, 349] on p "**********" at bounding box center [329, 66] width 151 height 1090
click at [294, 353] on p "**********" at bounding box center [329, 66] width 151 height 1090
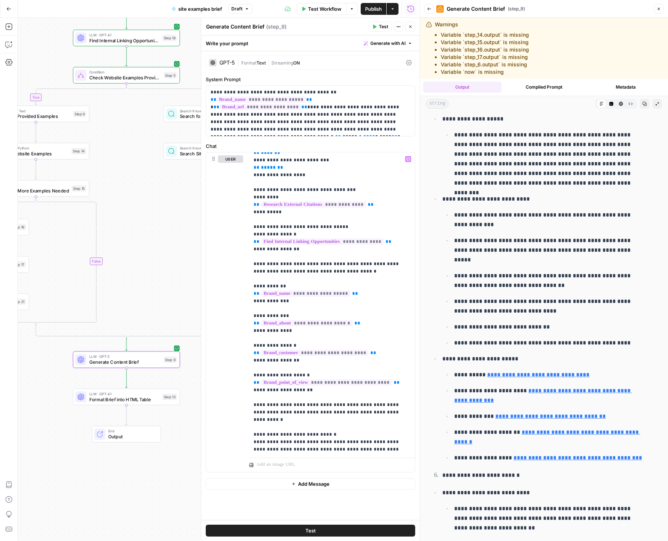
scroll to position [158, 0]
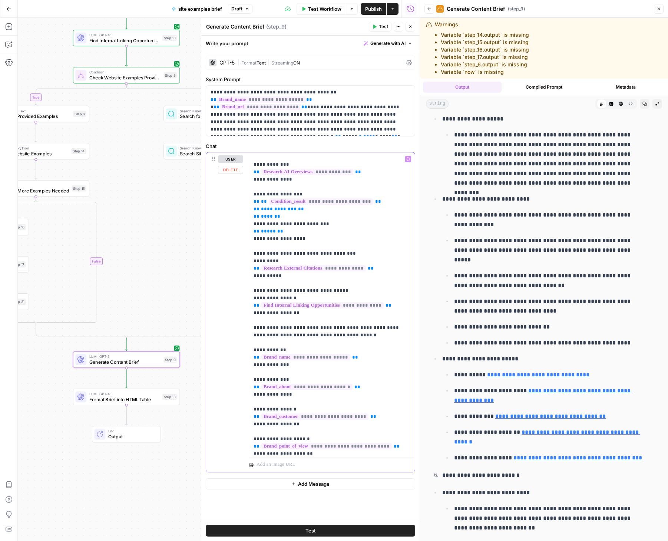
click at [295, 210] on p "**********" at bounding box center [329, 547] width 151 height 1098
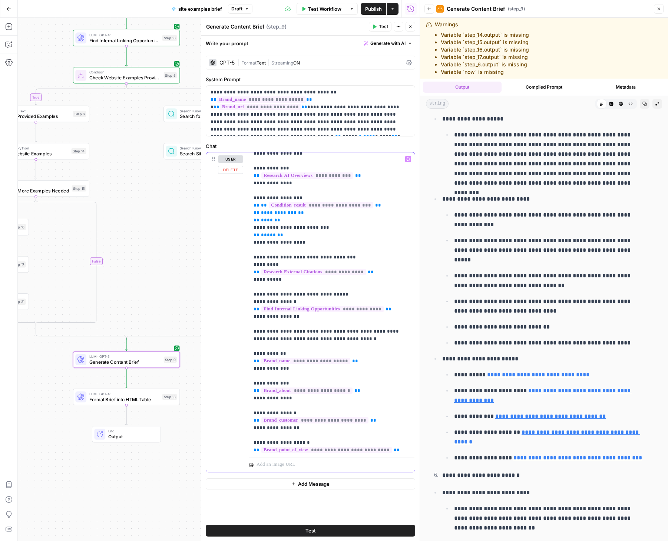
scroll to position [154, 0]
click at [389, 45] on span "Generate with AI" at bounding box center [388, 43] width 35 height 7
click at [376, 79] on span "Refine" at bounding box center [376, 76] width 59 height 7
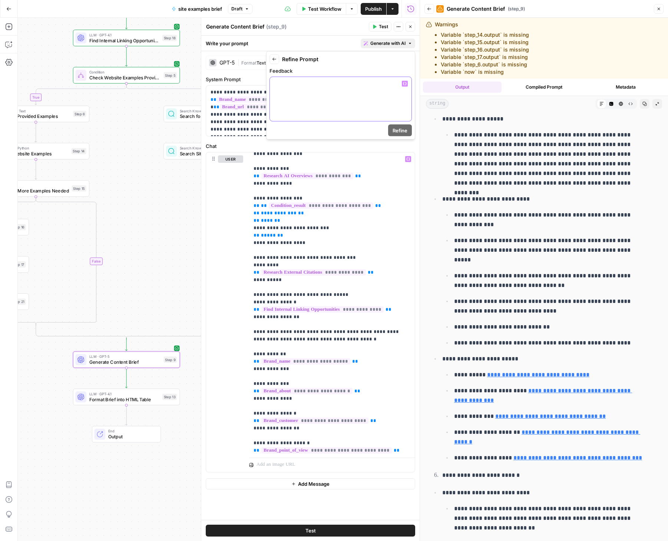
click at [341, 87] on p at bounding box center [340, 83] width 133 height 7
click at [404, 131] on span "Refine" at bounding box center [400, 130] width 15 height 7
